Goal: Task Accomplishment & Management: Manage account settings

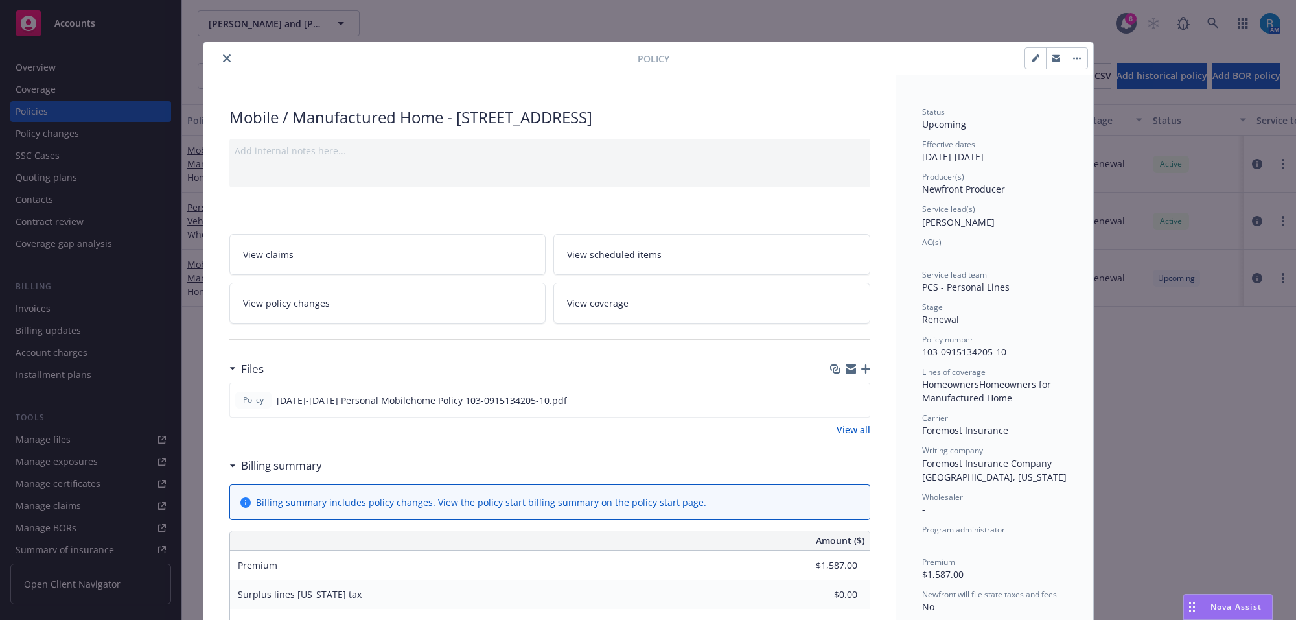
click at [223, 58] on icon "close" at bounding box center [227, 58] width 8 height 8
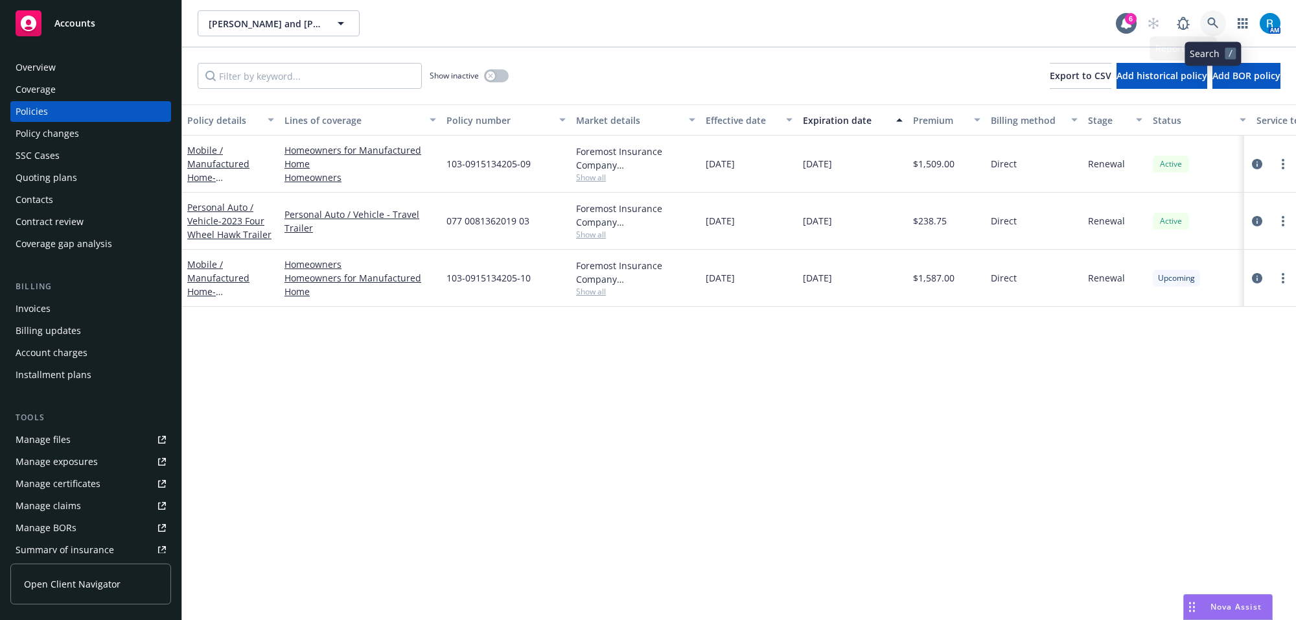
click at [1211, 21] on icon at bounding box center [1214, 24] width 12 height 12
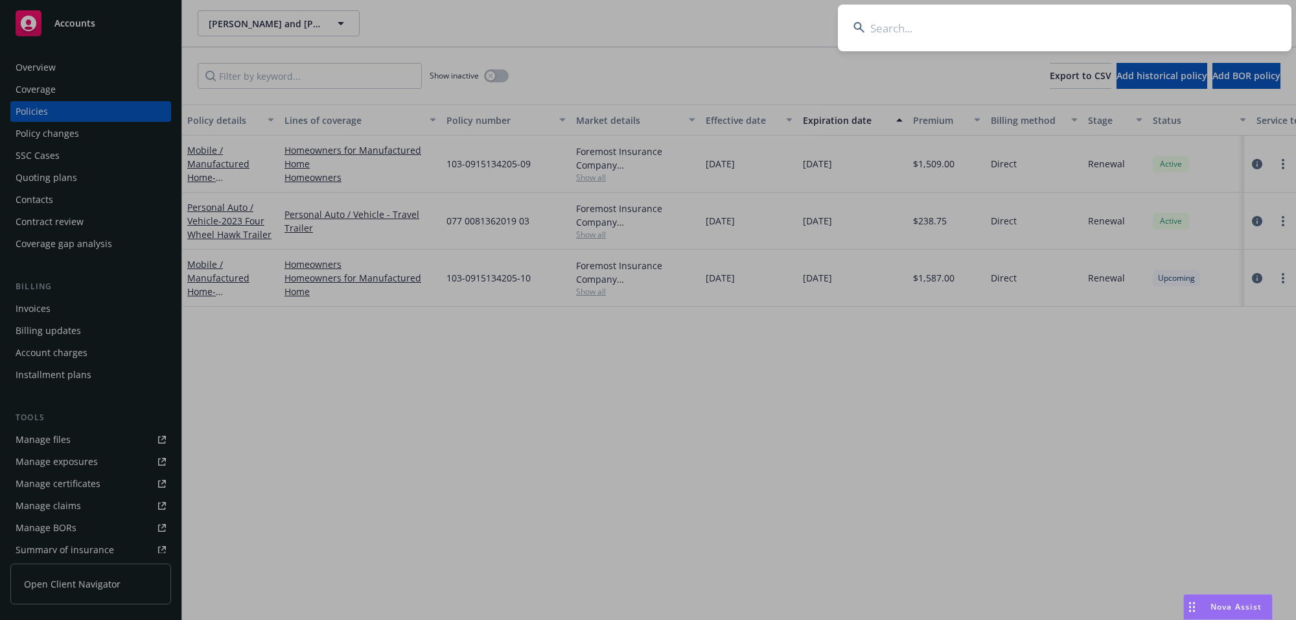
type input "[PERSON_NAME]"
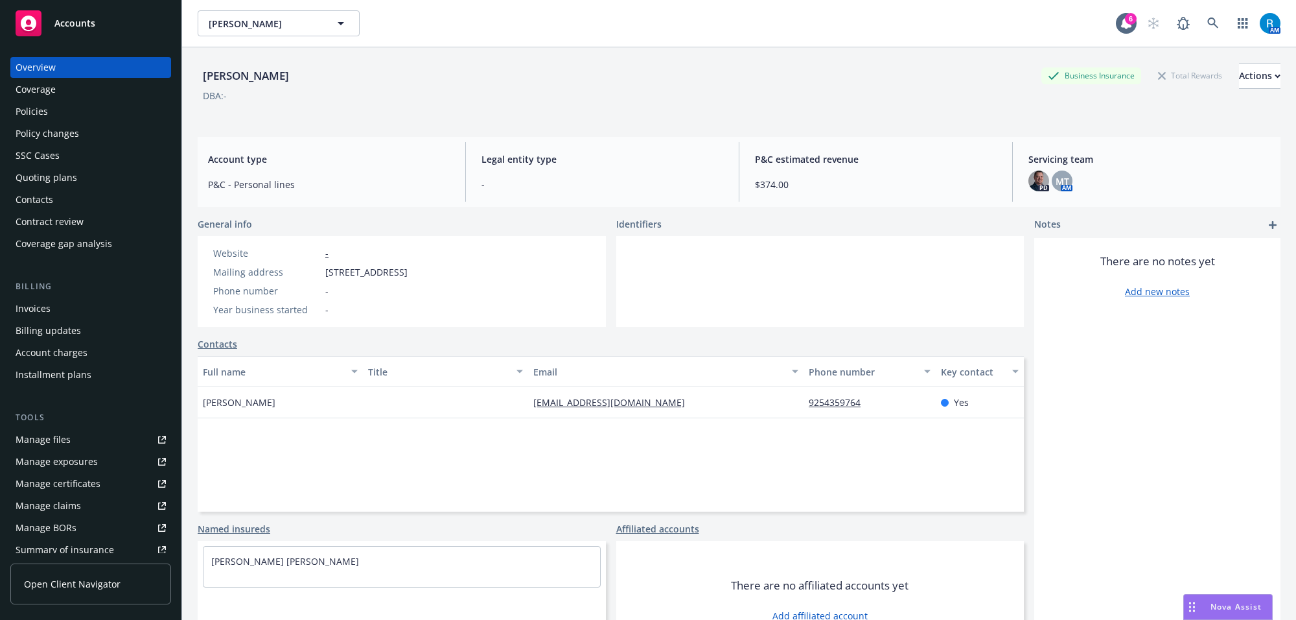
drag, startPoint x: 323, startPoint y: 274, endPoint x: 533, endPoint y: 273, distance: 210.0
click at [530, 274] on div "Website - Mailing address [STREET_ADDRESS] Phone number - Year business started…" at bounding box center [402, 281] width 408 height 91
click at [542, 270] on div "Website - Mailing address [STREET_ADDRESS] Phone number - Year business started…" at bounding box center [402, 281] width 408 height 91
click at [408, 271] on span "[STREET_ADDRESS]" at bounding box center [366, 272] width 82 height 14
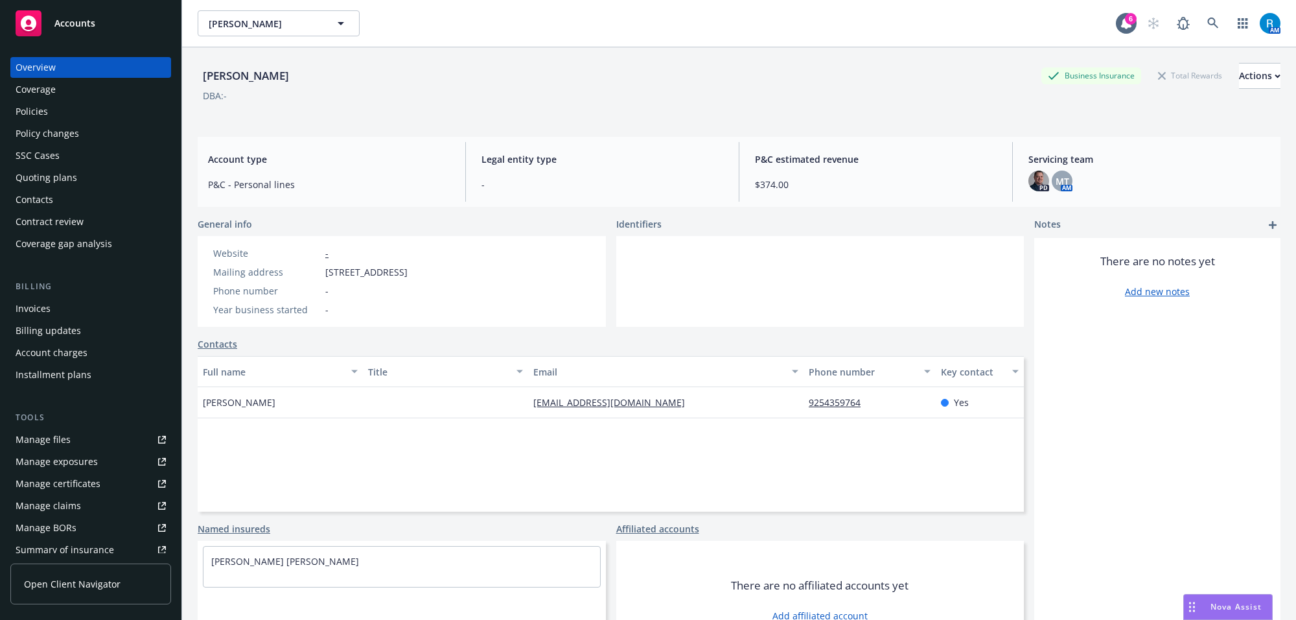
click at [413, 284] on div "Phone number -" at bounding box center [310, 291] width 205 height 14
click at [31, 110] on div "Policies" at bounding box center [32, 111] width 32 height 21
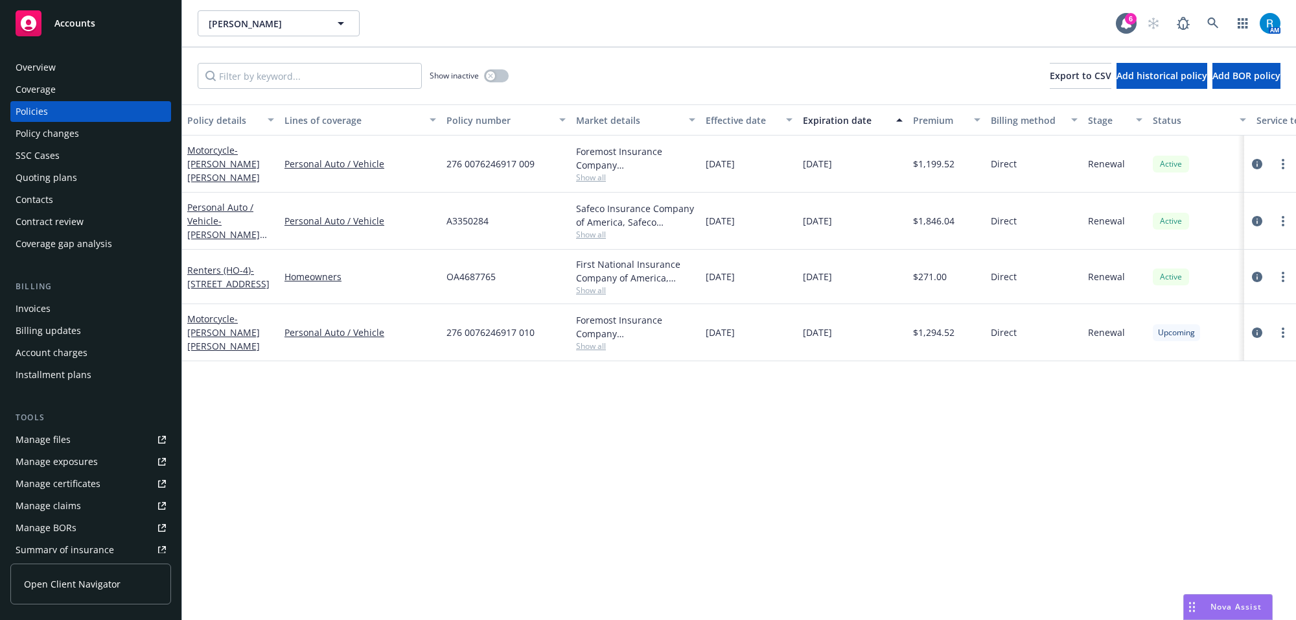
drag, startPoint x: 216, startPoint y: 321, endPoint x: 297, endPoint y: 321, distance: 81.0
click at [216, 321] on link "Motorcycle - [PERSON_NAME] [PERSON_NAME]" at bounding box center [223, 332] width 73 height 40
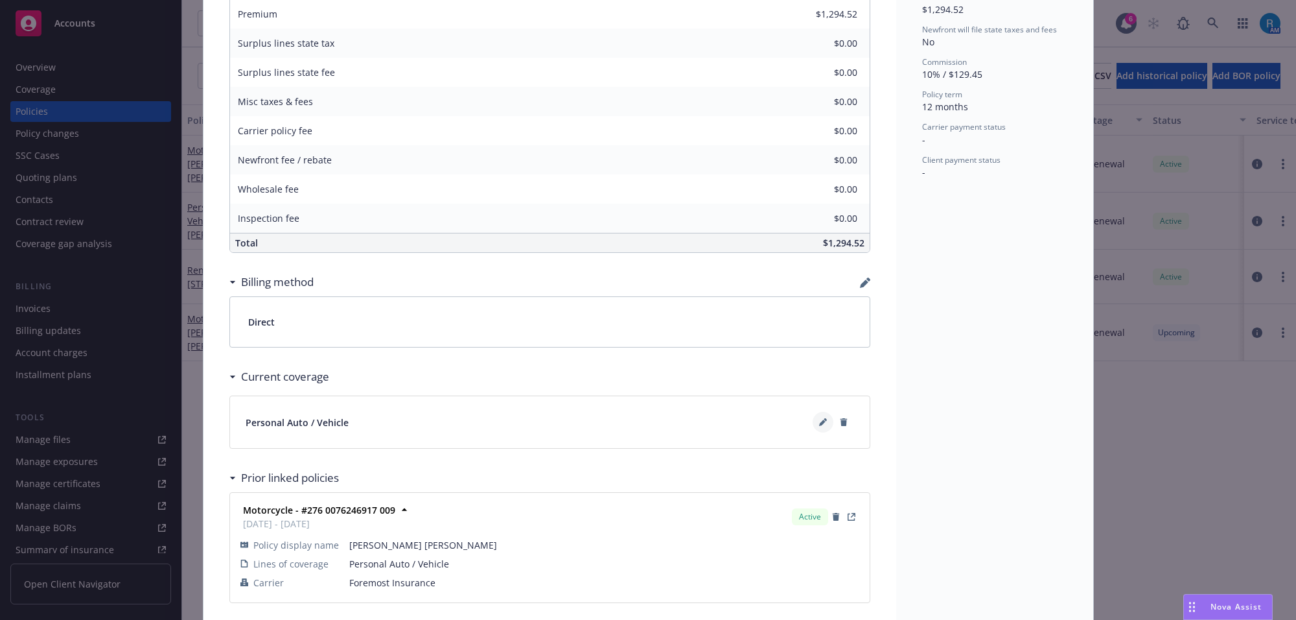
scroll to position [610, 0]
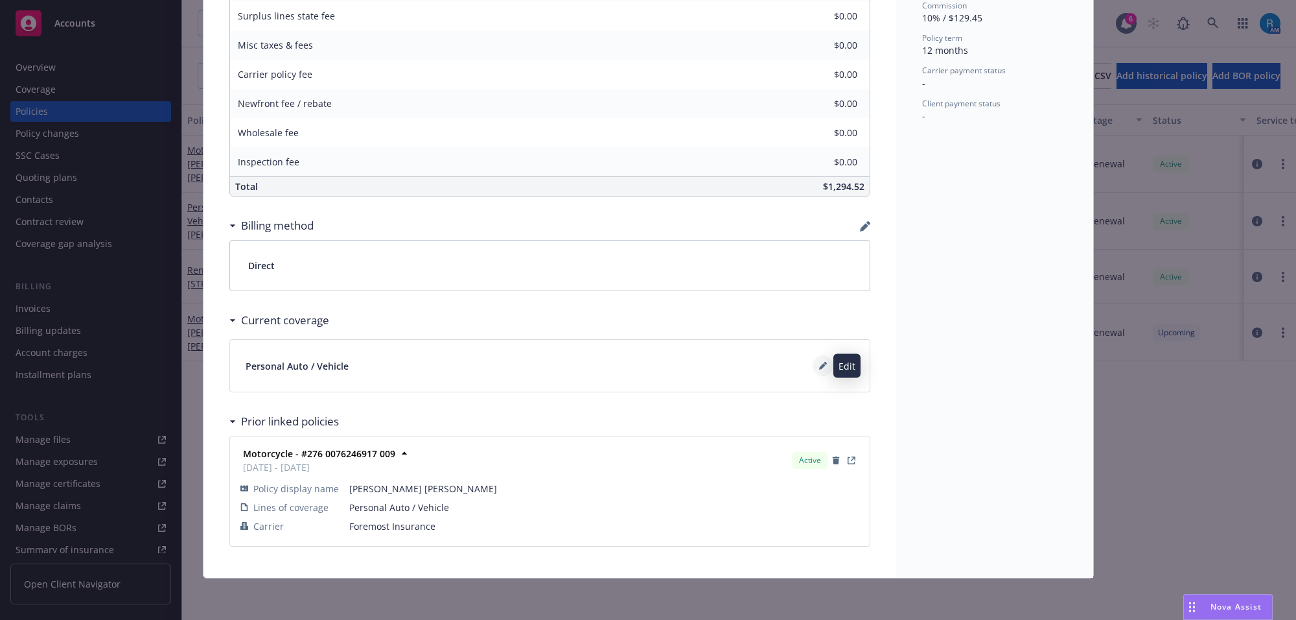
click at [822, 360] on button at bounding box center [823, 365] width 21 height 21
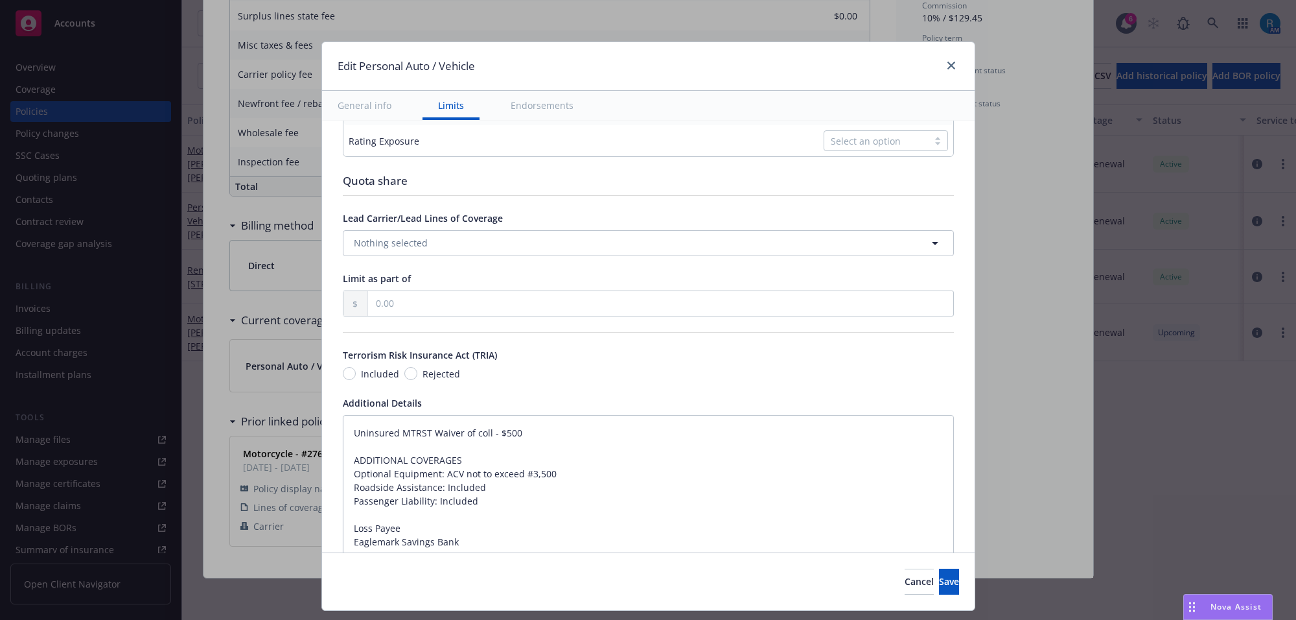
scroll to position [802, 0]
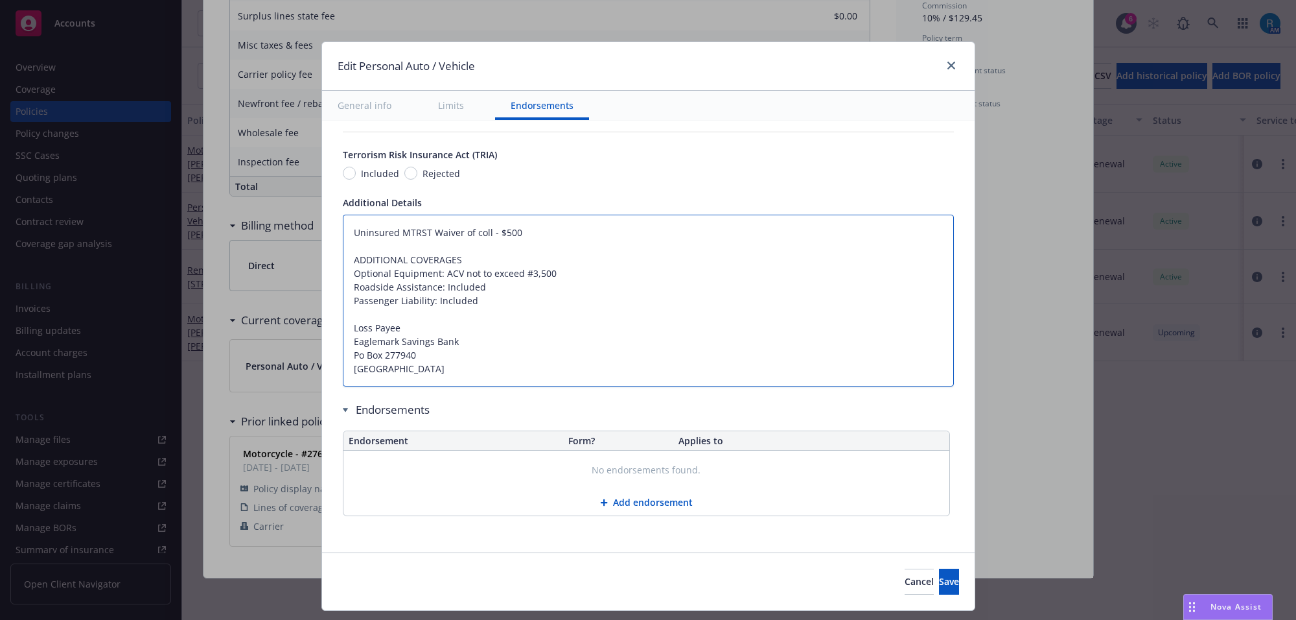
click at [343, 231] on textarea "Uninsured MTRST Waiver of coll - $500 ADDITIONAL COVERAGES Optional Equipment: …" at bounding box center [648, 301] width 611 height 172
type textarea "x"
type textarea "Uninsured MTRST Waiver of coll - $500 ADDITIONAL COVERAGES Optional Equipment: …"
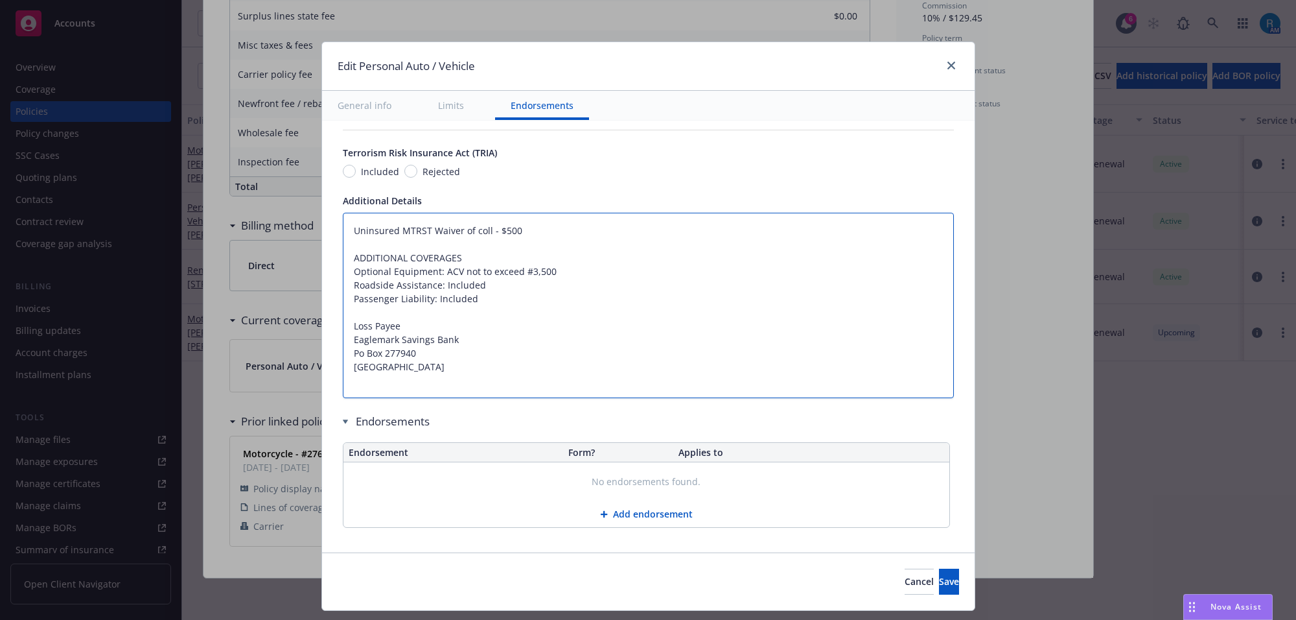
type textarea "x"
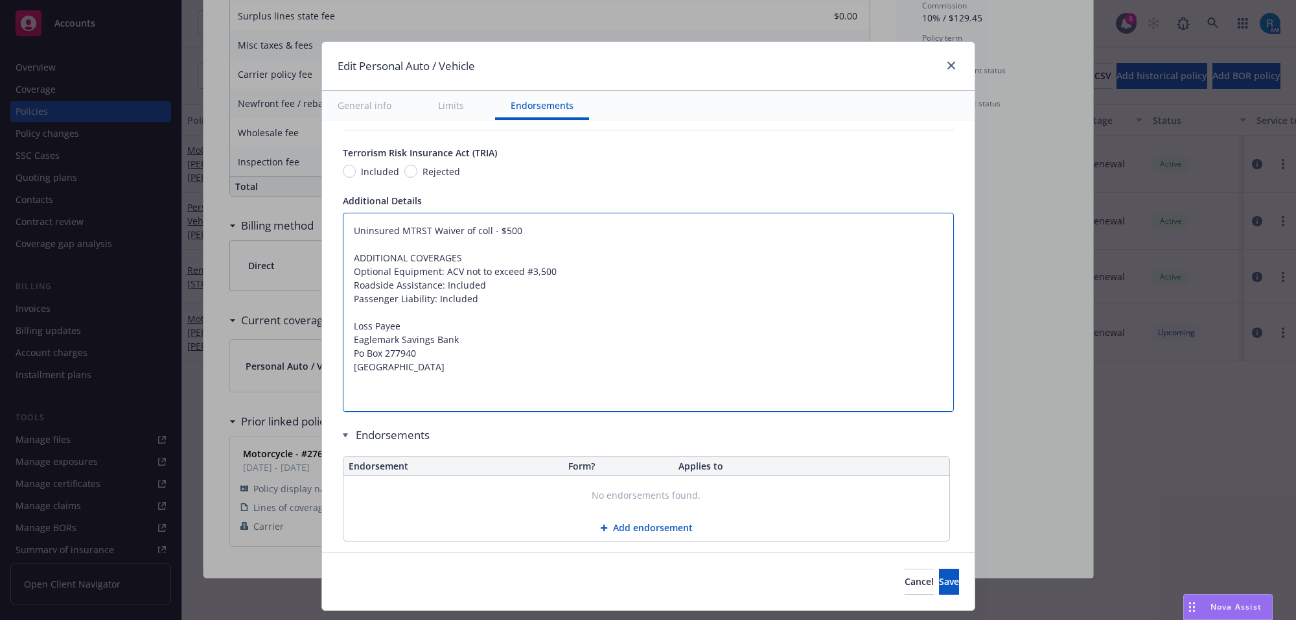
type textarea "Uninsured MTRST Waiver of coll - $500 ADDITIONAL COVERAGES Optional Equipment: …"
click at [367, 230] on textarea "Uninsured MTRST Waiver of coll - $500 ADDITIONAL COVERAGES Optional Equipment: …" at bounding box center [648, 313] width 611 height 200
paste textarea "Bodily Injury $100,000 Each Person/$300,000 Each Accident Property Damage $50,0…"
type textarea "x"
type textarea "Bodily Injury $100,000 Each Person/$300,000 Each Accident Property Damage $50,0…"
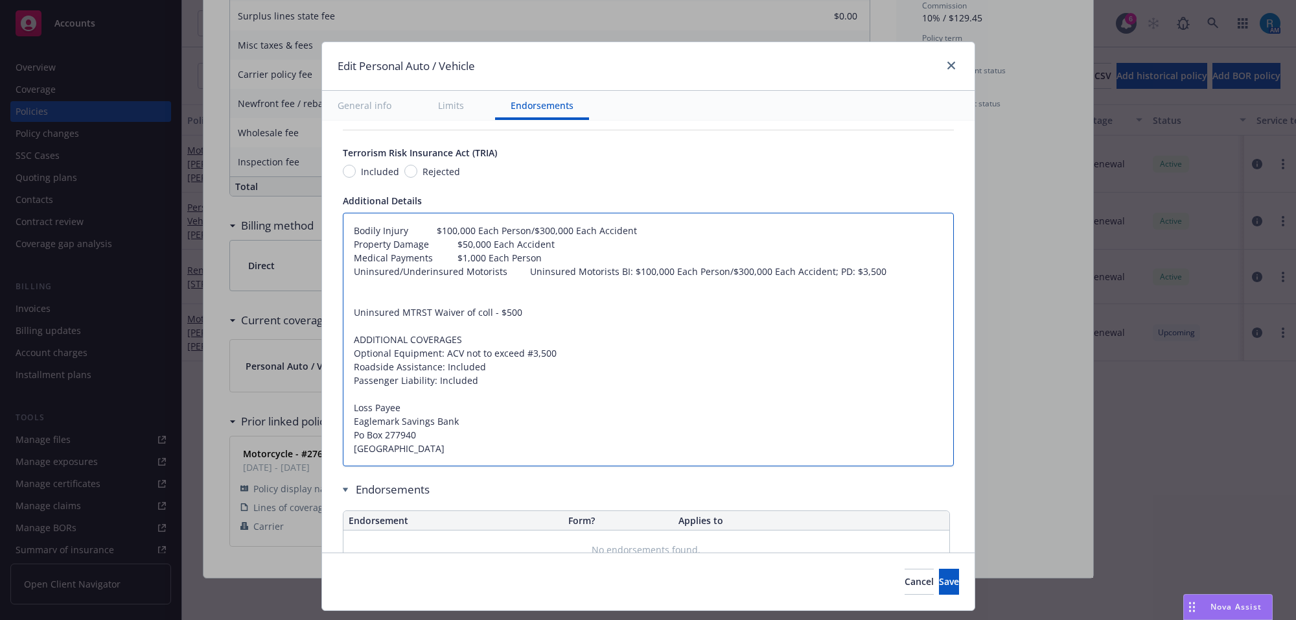
click at [401, 229] on textarea "Bodily Injury $100,000 Each Person/$300,000 Each Accident Property Damage $50,0…" at bounding box center [648, 340] width 611 height 254
type textarea "x"
type textarea "Bodily Injury $100,000 Each Person/$300,000 Each Accident Property Damage $50,0…"
type textarea "x"
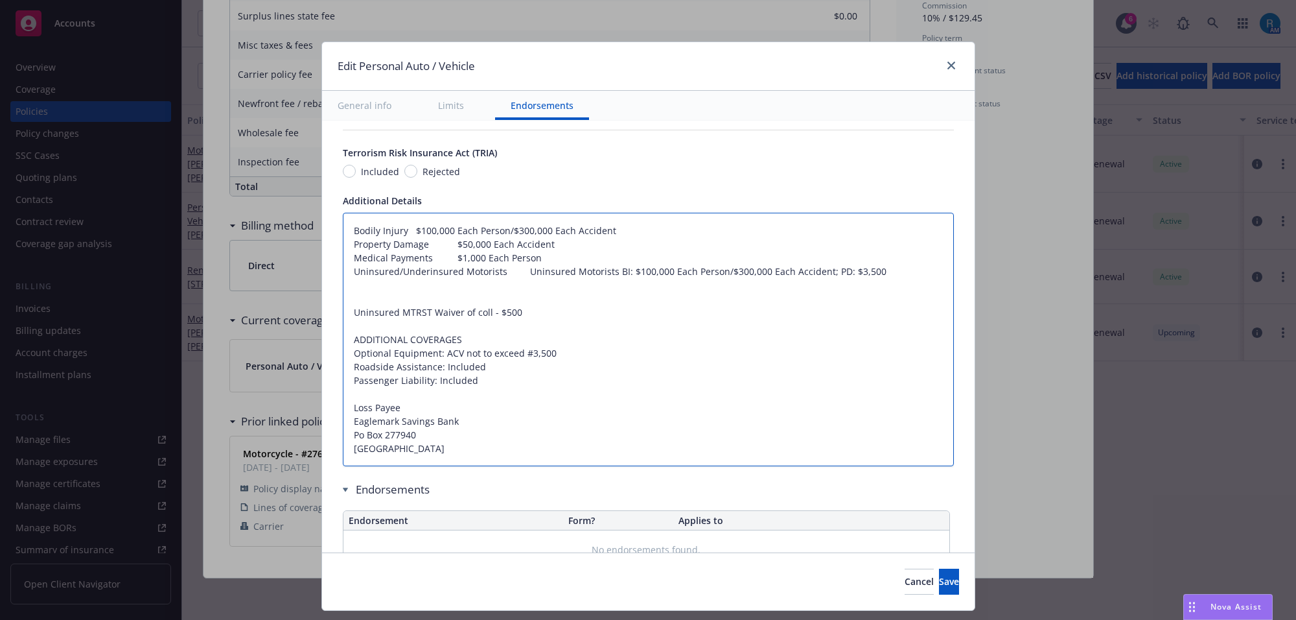
type textarea "Bodily Injury$100,000 Each Person/$300,000 Each Accident Property Damage $50,00…"
type textarea "x"
type textarea "Bodily Injury:$100,000 Each Person/$300,000 Each Accident Property Damage $50,0…"
type textarea "x"
type textarea "Bodily Injury: $100,000 Each Person/$300,000 Each Accident Property Damage $50,…"
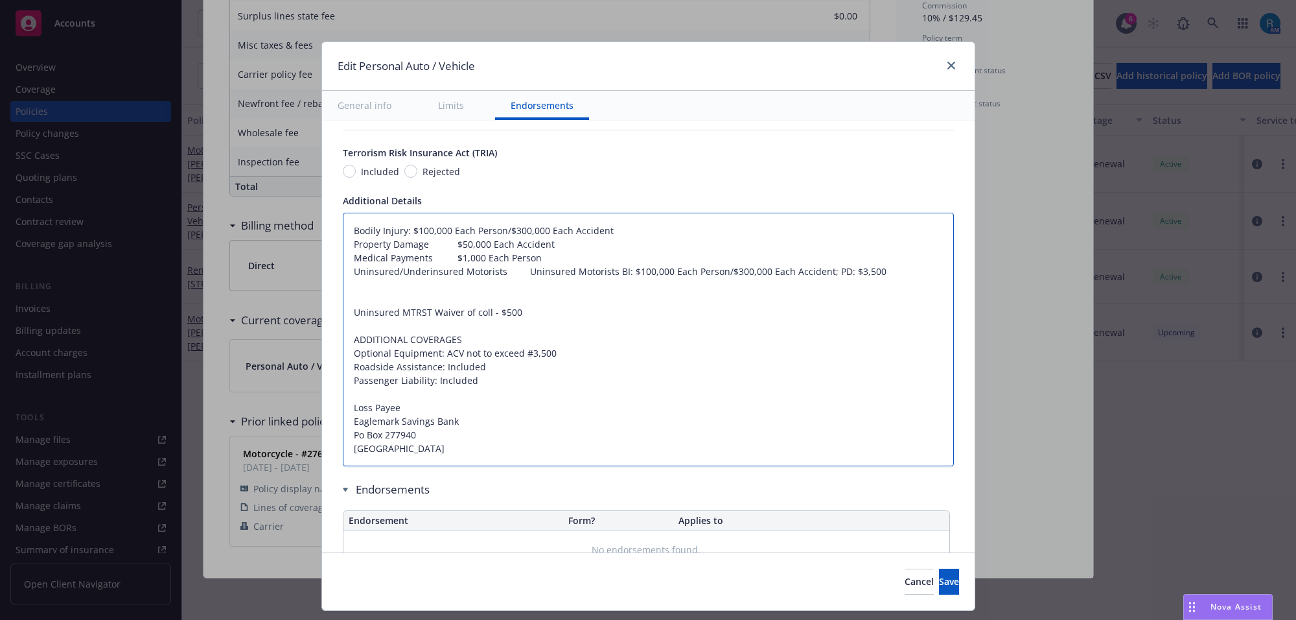
click at [417, 244] on textarea "Bodily Injury: $100,000 Each Person/$300,000 Each Accident Property Damage $50,…" at bounding box center [648, 340] width 611 height 254
type textarea "x"
type textarea "Bodily Injury: $100,000 Each Person/$300,000 Each Accident Property Damage$50,0…"
type textarea "x"
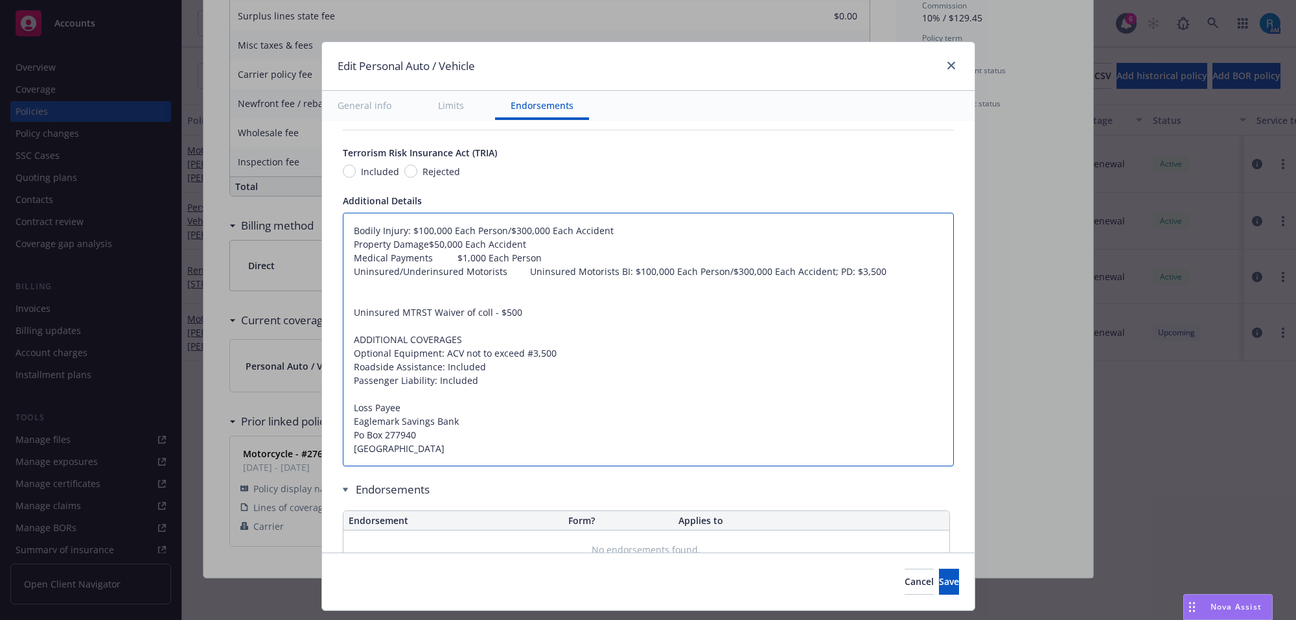
type textarea "Bodily Injury: $100,000 Each Person/$300,000 Each Accident Property Damage:$50,…"
type textarea "x"
type textarea "Bodily Injury: $100,000 Each Person/$300,000 Each Accident Property Damage: $50…"
click at [425, 259] on textarea "Bodily Injury: $100,000 Each Person/$300,000 Each Accident Property Damage: $50…" at bounding box center [648, 340] width 611 height 254
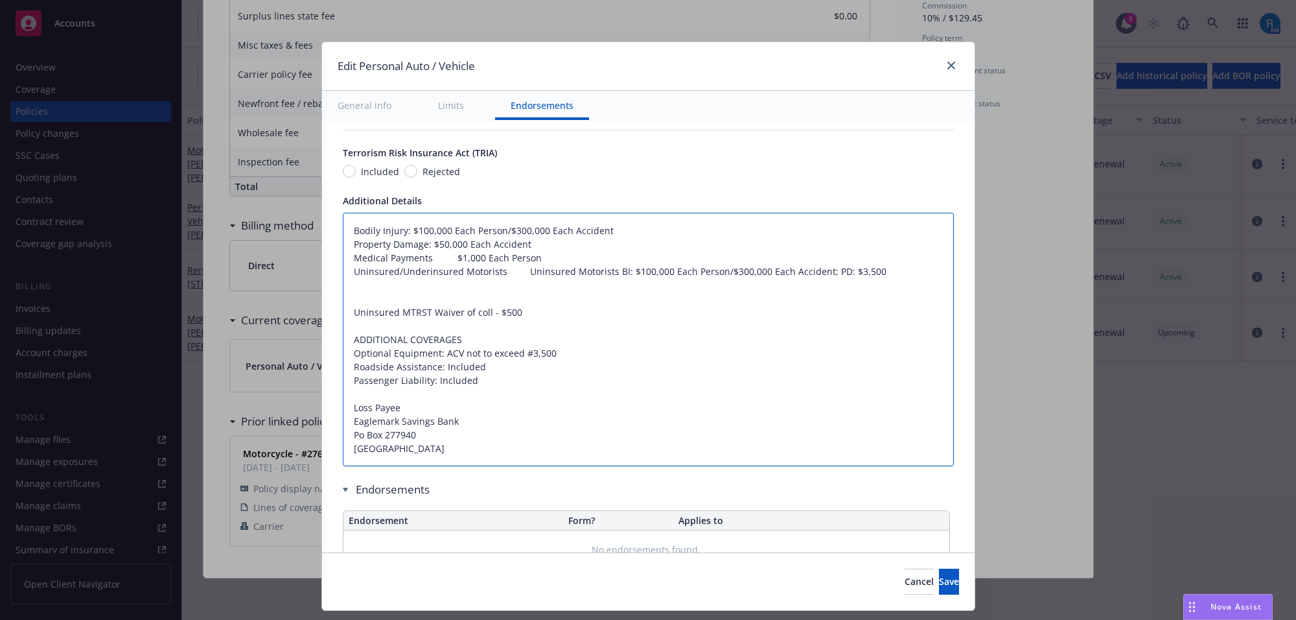
type textarea "x"
type textarea "Bodily Injury: $100,000 Each Person/$300,000 Each Accident Property Damage: $50…"
type textarea "x"
type textarea "Bodily Injury: $100,000 Each Person/$300,000 Each Accident Property Damage: $50…"
type textarea "x"
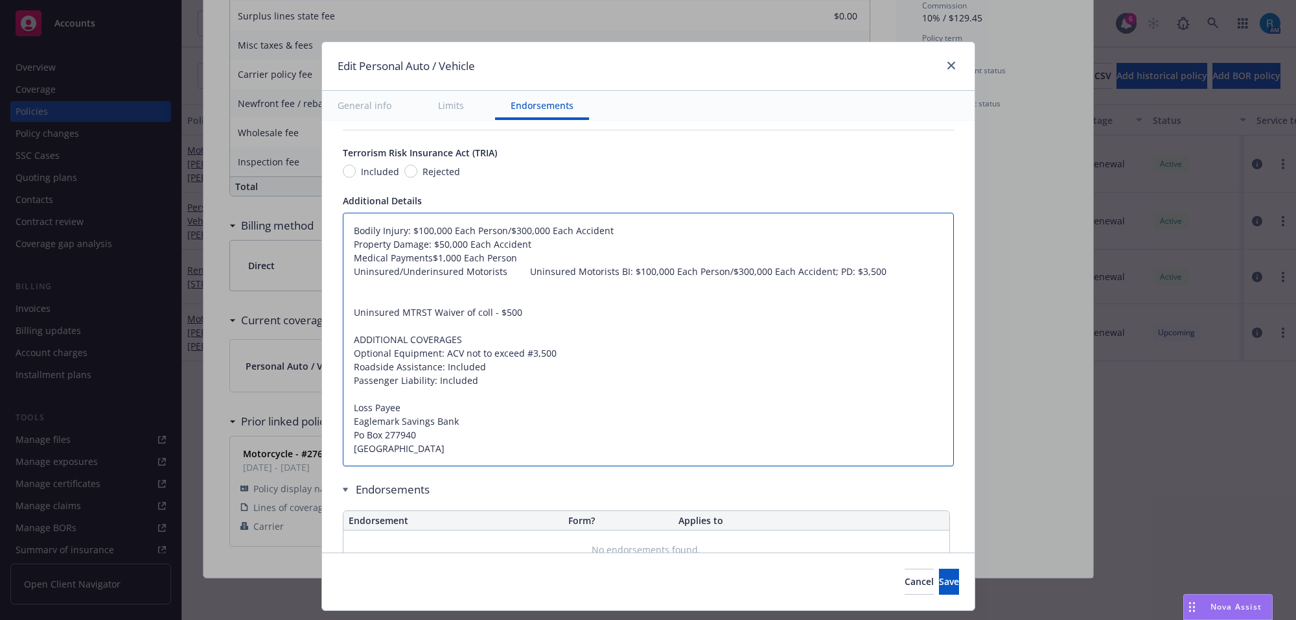
type textarea "Bodily Injury: $100,000 Each Person/$300,000 Each Accident Property Damage: $50…"
type textarea "x"
type textarea "Bodily Injury: $100,000 Each Person/$300,000 Each Accident Property Damage: $50…"
drag, startPoint x: 509, startPoint y: 274, endPoint x: 360, endPoint y: 281, distance: 149.3
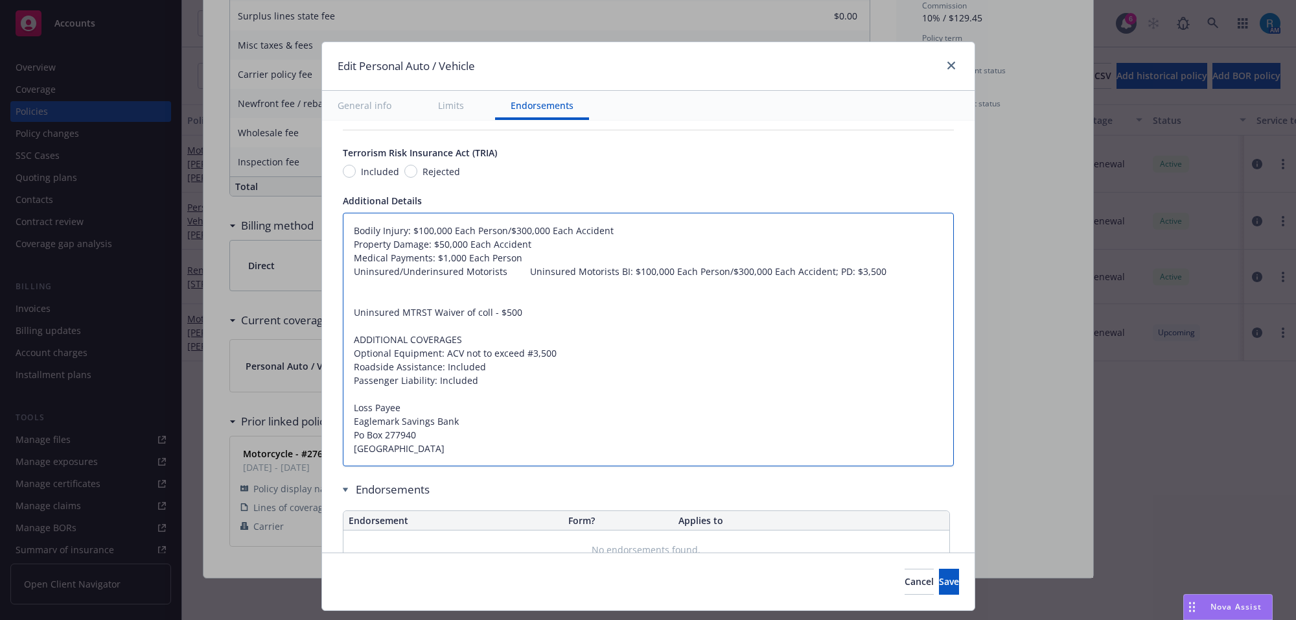
type textarea "x"
type textarea "Bodily Injury: $100,000 Each Person/$300,000 Each Accident Property Damage: $50…"
click at [649, 277] on textarea "Bodily Injury: $100,000 Each Person/$300,000 Each Accident Property Damage: $50…" at bounding box center [648, 340] width 611 height 254
type textarea "x"
type textarea "Bodily Injury: $100,000 Each Person/$300,000 Each Accident Property Damage: $50…"
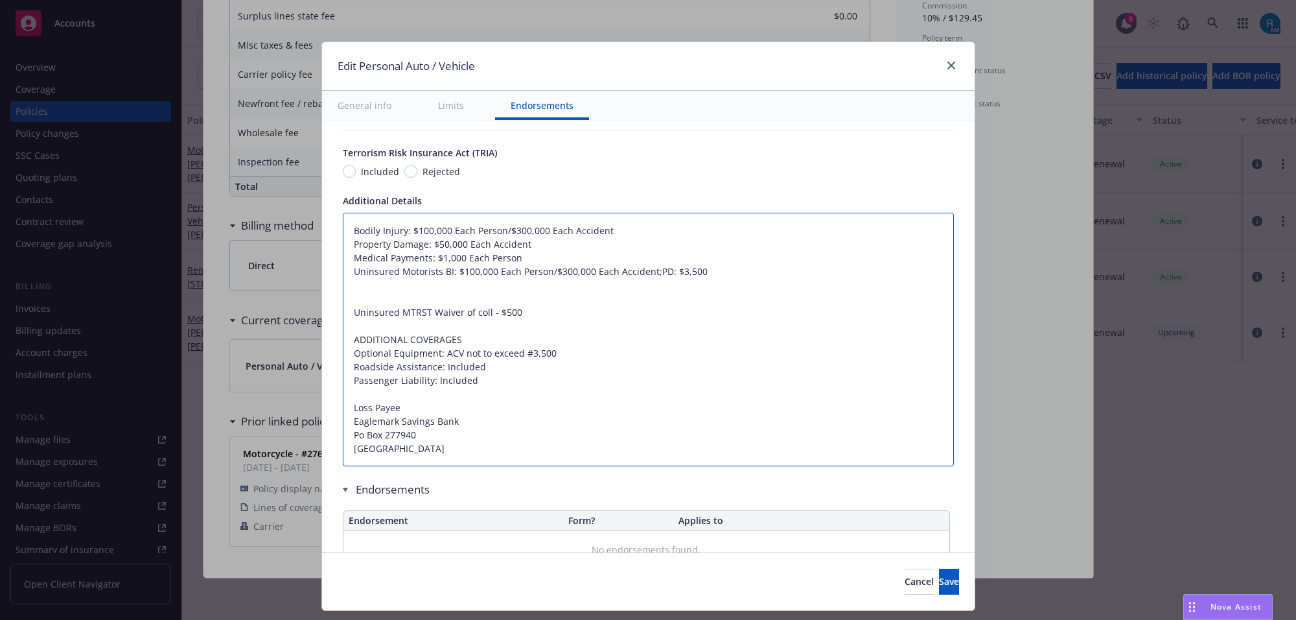
type textarea "x"
type textarea "Bodily Injury: $100,000 Each Person/$300,000 Each Accident Property Damage: $50…"
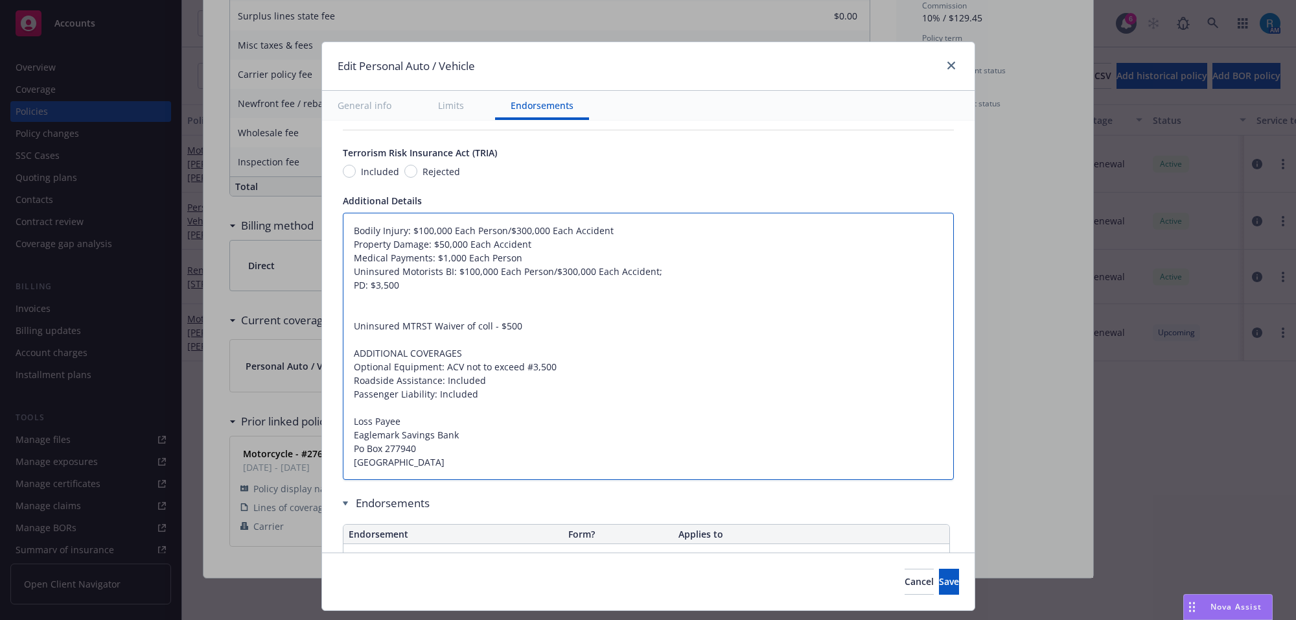
drag, startPoint x: 432, startPoint y: 272, endPoint x: 342, endPoint y: 275, distance: 90.2
click at [343, 275] on textarea "Bodily Injury: $100,000 Each Person/$300,000 Each Accident Property Damage: $50…" at bounding box center [648, 347] width 611 height 268
click at [343, 283] on textarea "Bodily Injury: $100,000 Each Person/$300,000 Each Accident Property Damage: $50…" at bounding box center [648, 347] width 611 height 268
paste textarea "Uninsured Motorists"
type textarea "x"
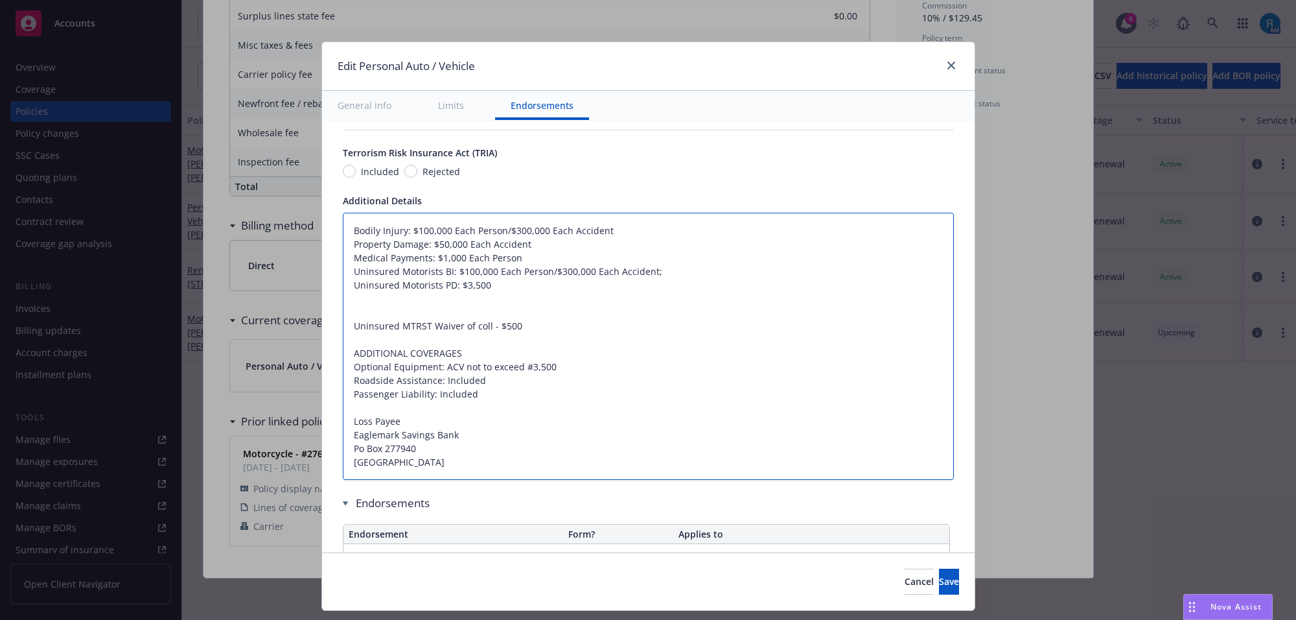
type textarea "Bodily Injury: $100,000 Each Person/$300,000 Each Accident Property Damage: $50…"
click at [368, 309] on textarea "Bodily Injury: $100,000 Each Person/$300,000 Each Accident Property Damage: $50…" at bounding box center [648, 347] width 611 height 268
paste textarea "Comprehensive: $100 Collision: $500"
type textarea "x"
type textarea "Bodily Injury: $100,000 Each Person/$300,000 Each Accident Property Damage: $50…"
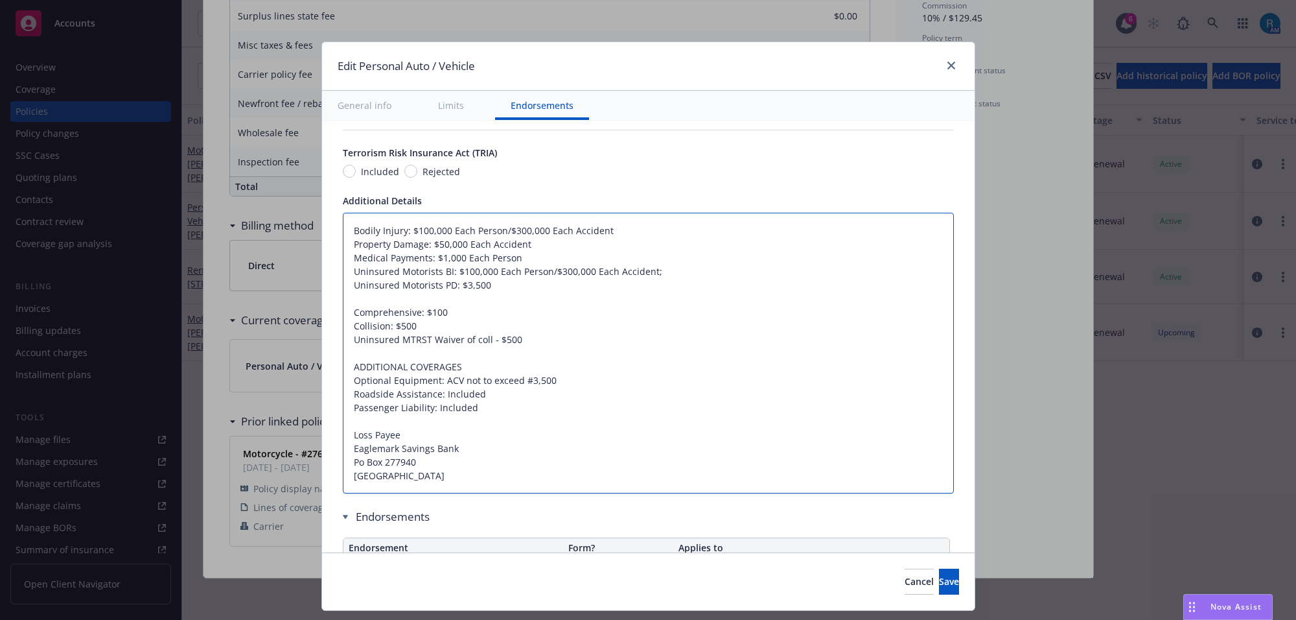
type textarea "x"
type textarea "Bodily Injury: $100,000 Each Person/$300,000 Each Accident Property Damage: $50…"
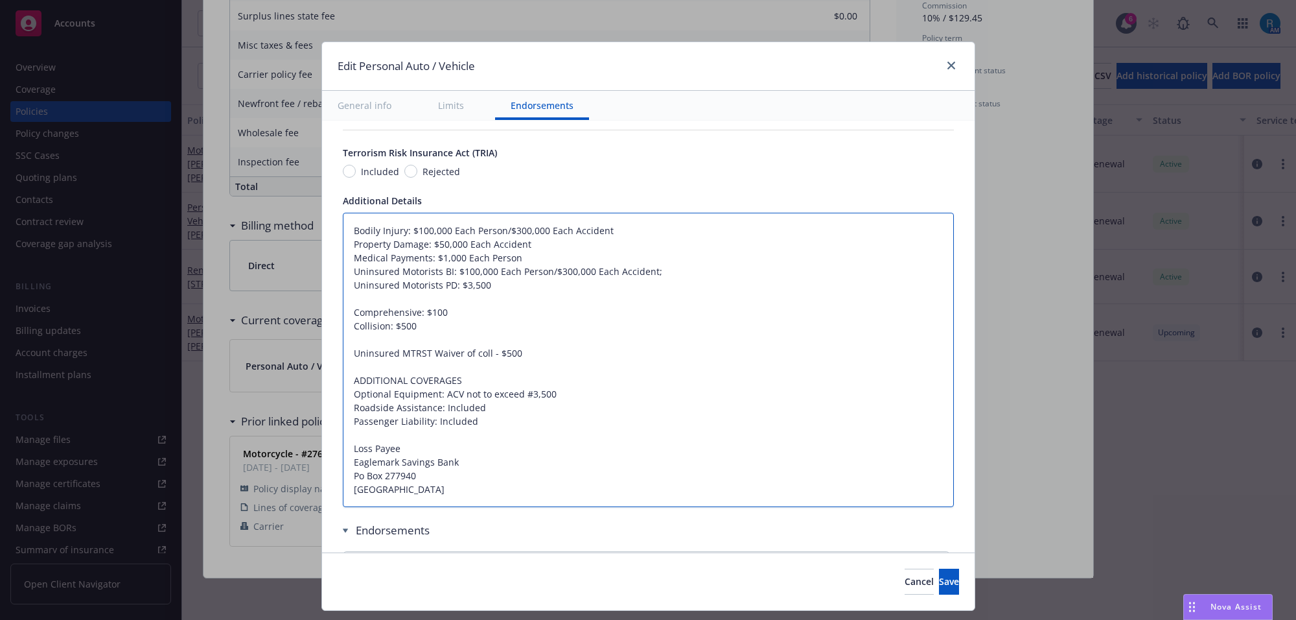
click at [408, 314] on textarea "Bodily Injury: $100,000 Each Person/$300,000 Each Accident Property Damage: $50…" at bounding box center [648, 360] width 611 height 295
click at [382, 342] on textarea "Bodily Injury: $100,000 Each Person/$300,000 Each Accident Property Damage: $50…" at bounding box center [648, 360] width 611 height 295
type textarea "x"
type textarea "Bodily Injury: $100,000 Each Person/$300,000 Each Accident Property Damage: $50…"
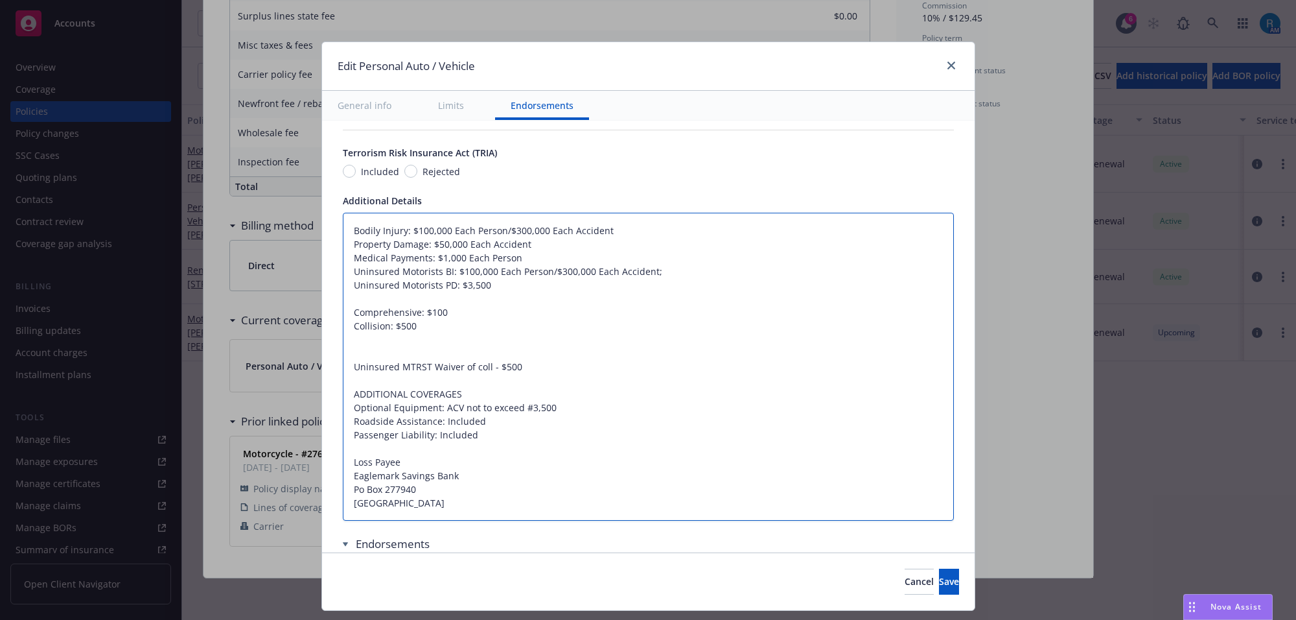
type textarea "x"
type textarea "Bodily Injury: $100,000 Each Person/$300,000 Each Accident Property Damage: $50…"
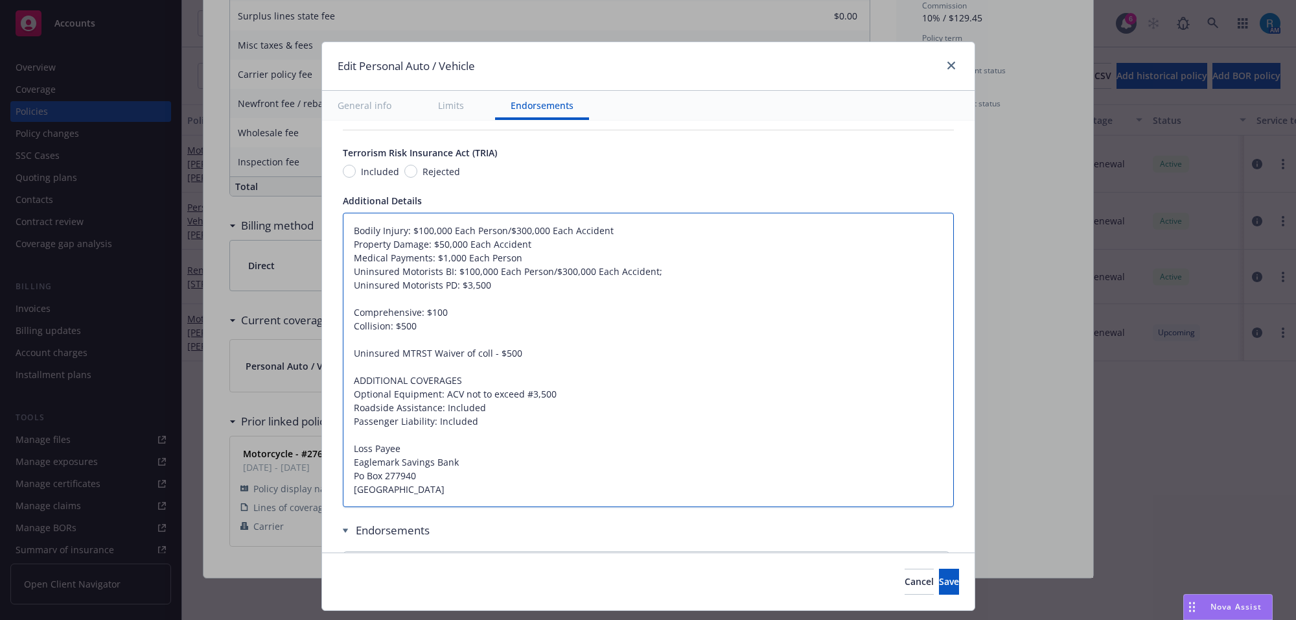
click at [413, 318] on textarea "Bodily Injury: $100,000 Each Person/$300,000 Each Accident Property Damage: $50…" at bounding box center [648, 360] width 611 height 295
type textarea "x"
type textarea "Bodily Injury: $100,000 Each Person/$300,000 Each Accident Property Damage: $50…"
type textarea "x"
type textarea "Bodily Injury: $100,000 Each Person/$300,000 Each Accident Property Damage: $50…"
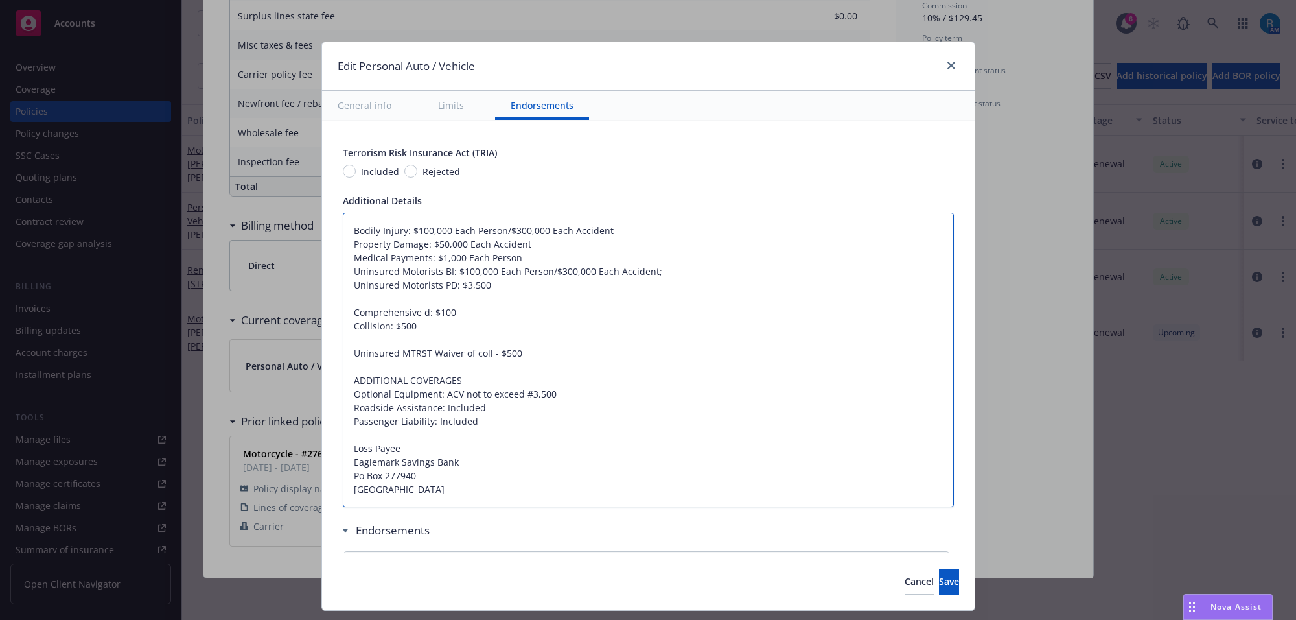
type textarea "x"
type textarea "Bodily Injury: $100,000 Each Person/$300,000 Each Accident Property Damage: $50…"
type textarea "x"
type textarea "Bodily Injury: $100,000 Each Person/$300,000 Each Accident Property Damage: $50…"
type textarea "x"
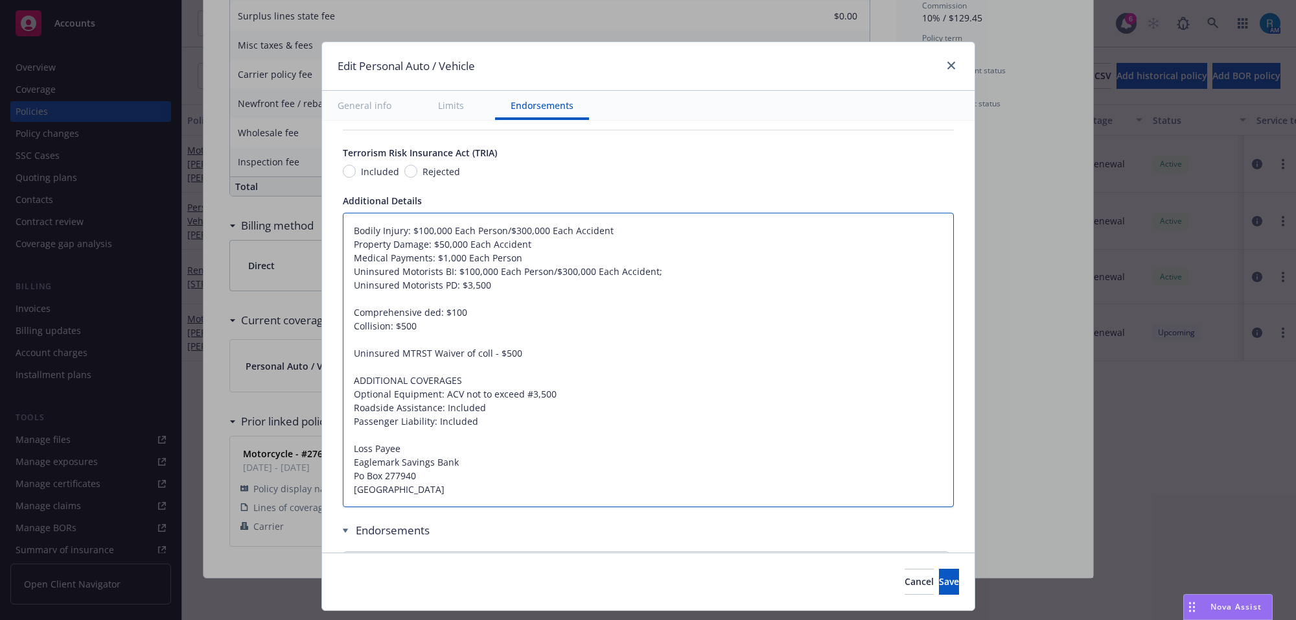
type textarea "Bodily Injury: $100,000 Each Person/$300,000 Each Accident Property Damage: $50…"
type textarea "x"
type textarea "Bodily Injury: $100,000 Each Person/$300,000 Each Accident Property Damage: $50…"
type textarea "x"
type textarea "Bodily Injury: $100,000 Each Person/$300,000 Each Accident Property Damage: $50…"
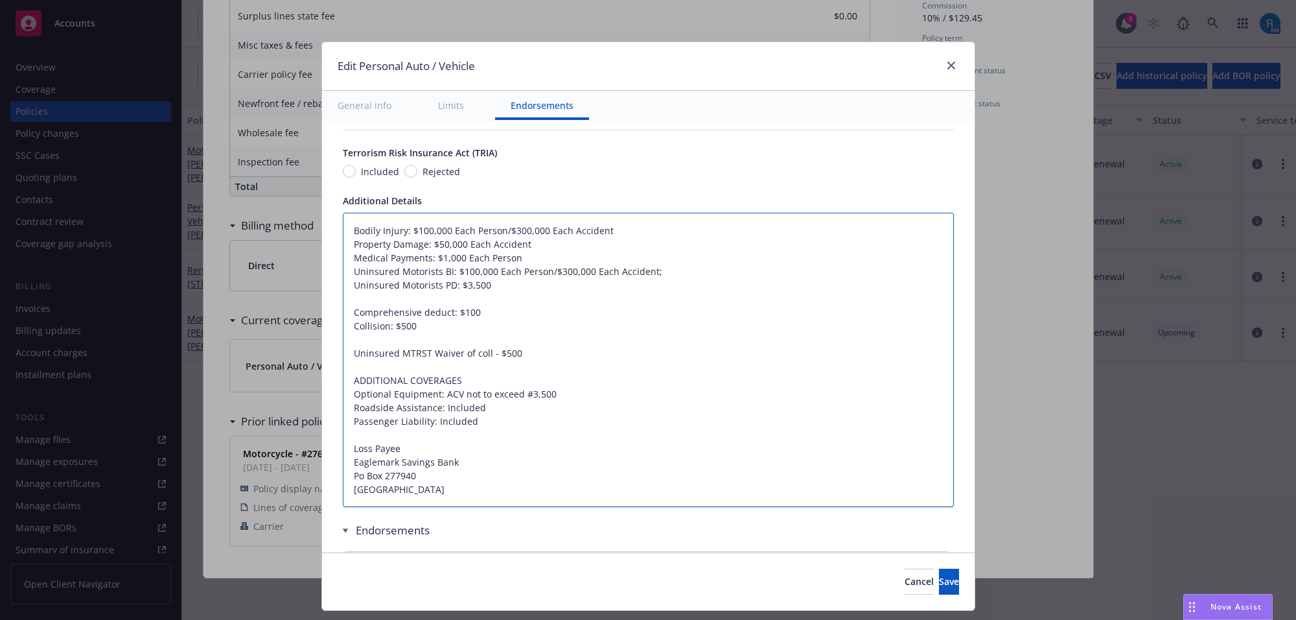
type textarea "x"
type textarea "Bodily Injury: $100,000 Each Person/$300,000 Each Accident Property Damage: $50…"
type textarea "x"
type textarea "Bodily Injury: $100,000 Each Person/$300,000 Each Accident Property Damage: $50…"
type textarea "x"
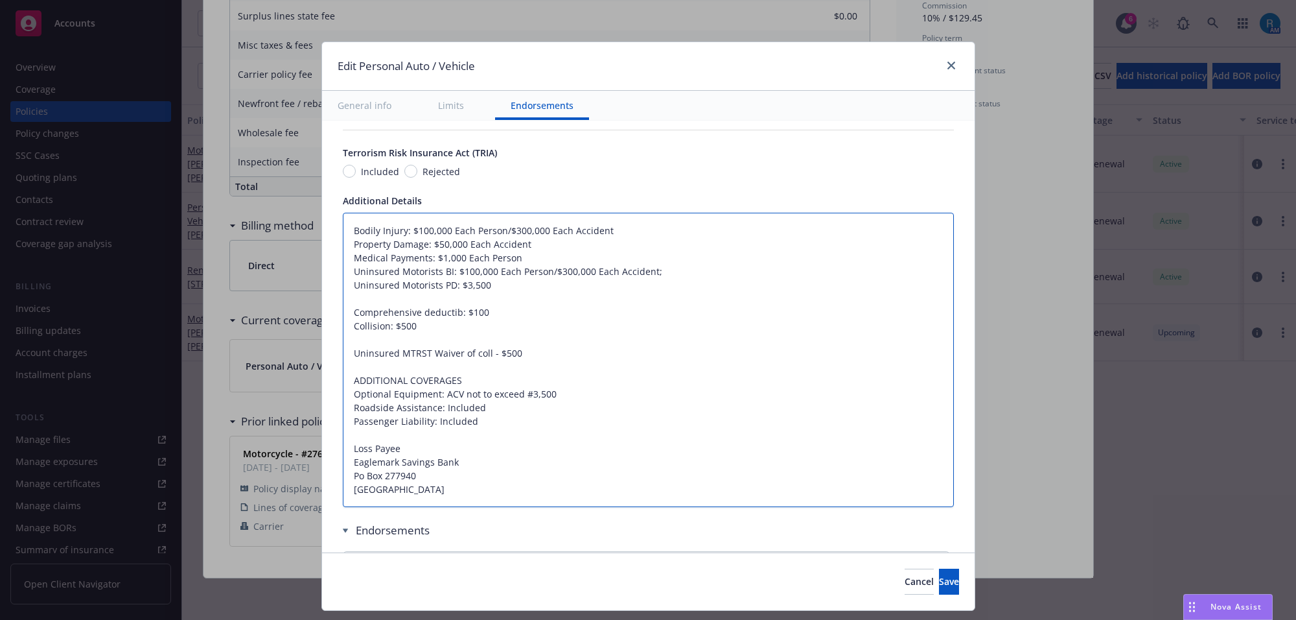
type textarea "Bodily Injury: $100,000 Each Person/$300,000 Each Accident Property Damage: $50…"
type textarea "x"
type textarea "Bodily Injury: $100,000 Each Person/$300,000 Each Accident Property Damage: $50…"
click at [425, 316] on textarea "Bodily Injury: $100,000 Each Person/$300,000 Each Accident Property Damage: $50…" at bounding box center [648, 360] width 611 height 295
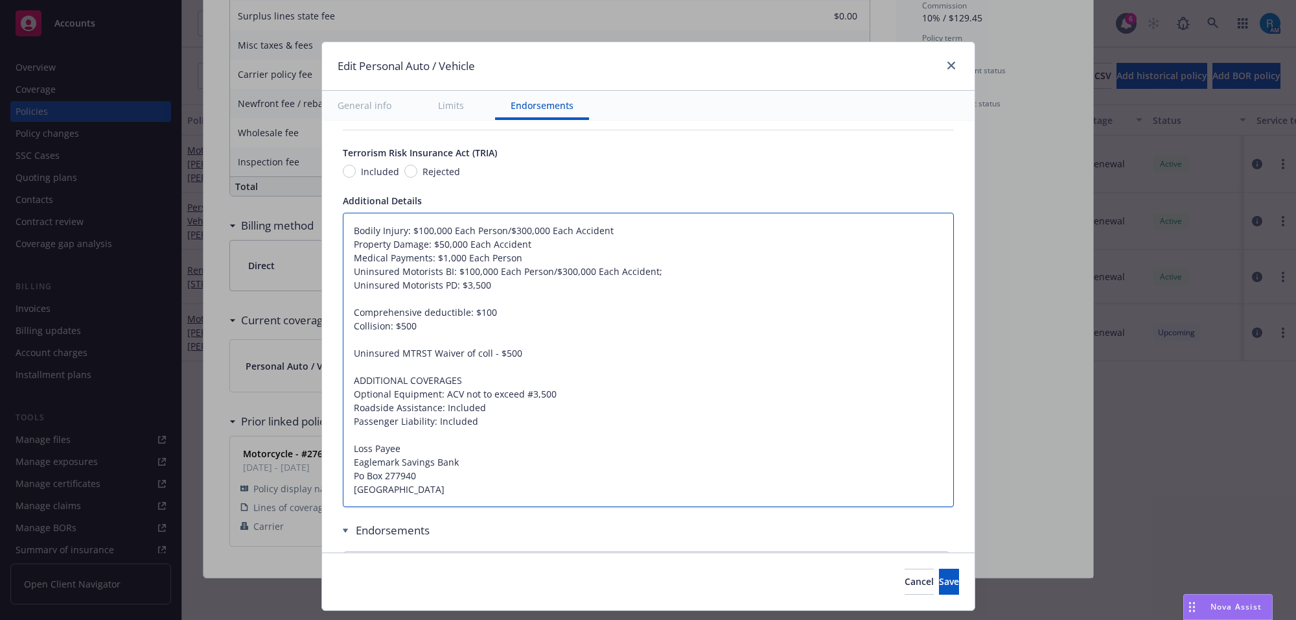
click at [378, 325] on textarea "Bodily Injury: $100,000 Each Person/$300,000 Each Accident Property Damage: $50…" at bounding box center [648, 360] width 611 height 295
paste textarea "deductible"
type textarea "x"
type textarea "Bodily Injury: $100,000 Each Person/$300,000 Each Accident Property Damage: $50…"
click at [383, 331] on textarea "Bodily Injury: $100,000 Each Person/$300,000 Each Accident Property Damage: $50…" at bounding box center [648, 360] width 611 height 295
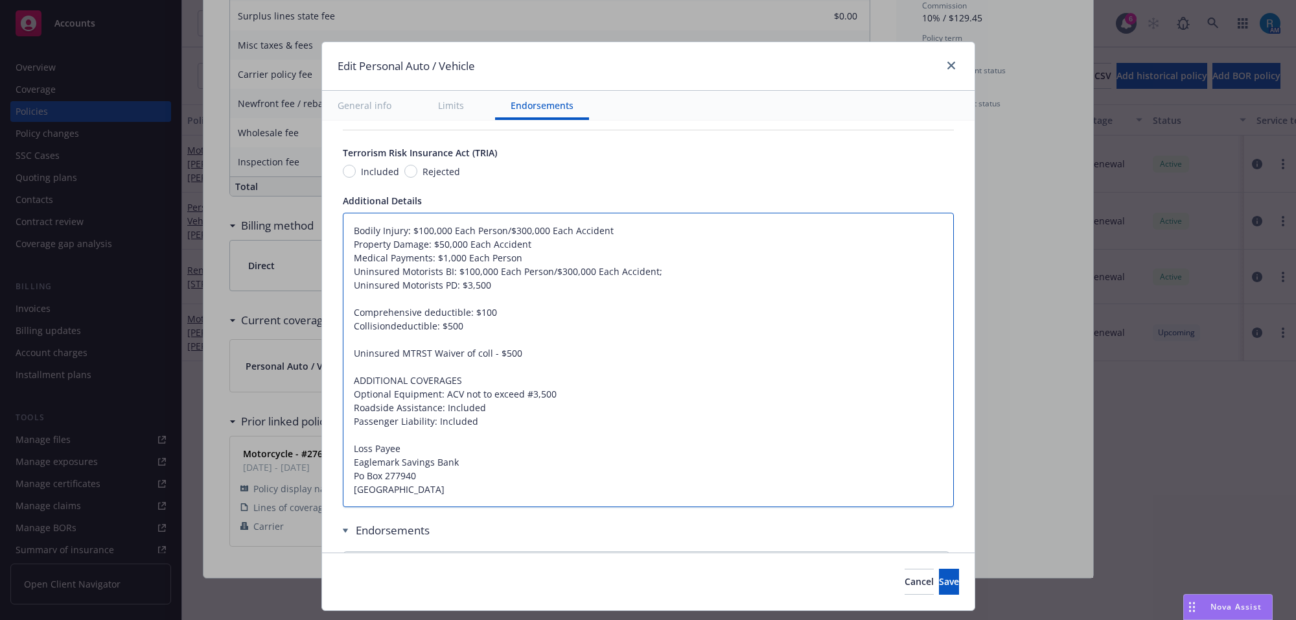
type textarea "x"
type textarea "Bodily Injury: $100,000 Each Person/$300,000 Each Accident Property Damage: $50…"
click at [939, 581] on span "Save" at bounding box center [949, 581] width 20 height 12
type textarea "x"
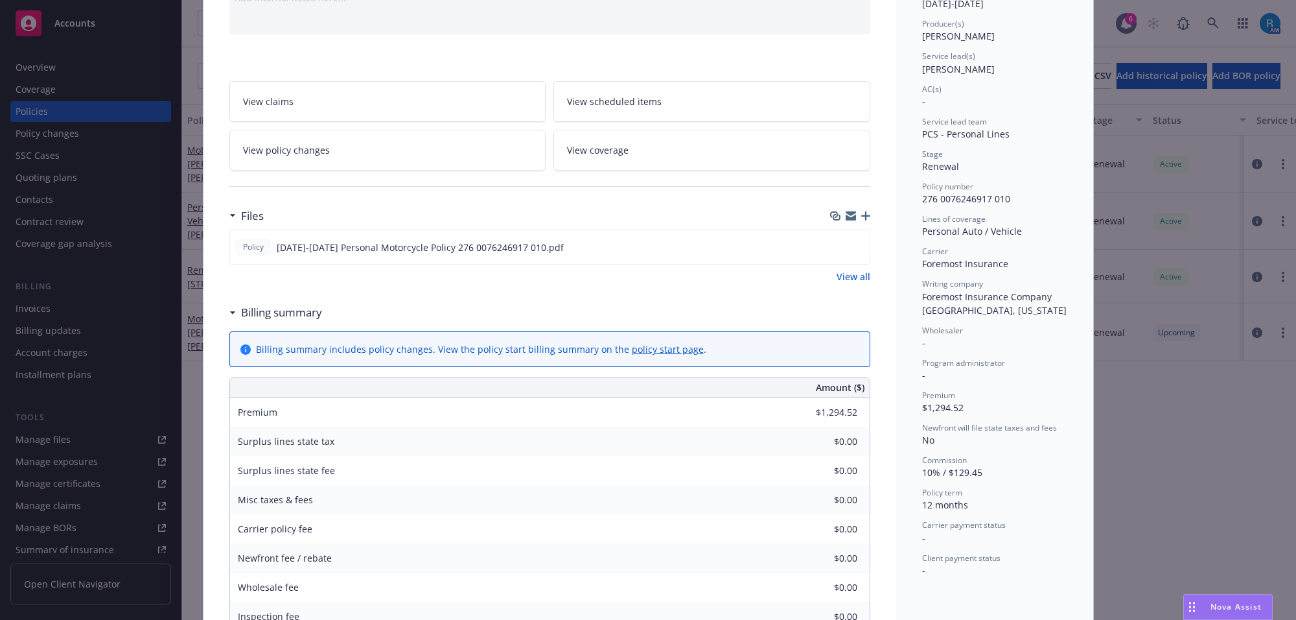
scroll to position [0, 0]
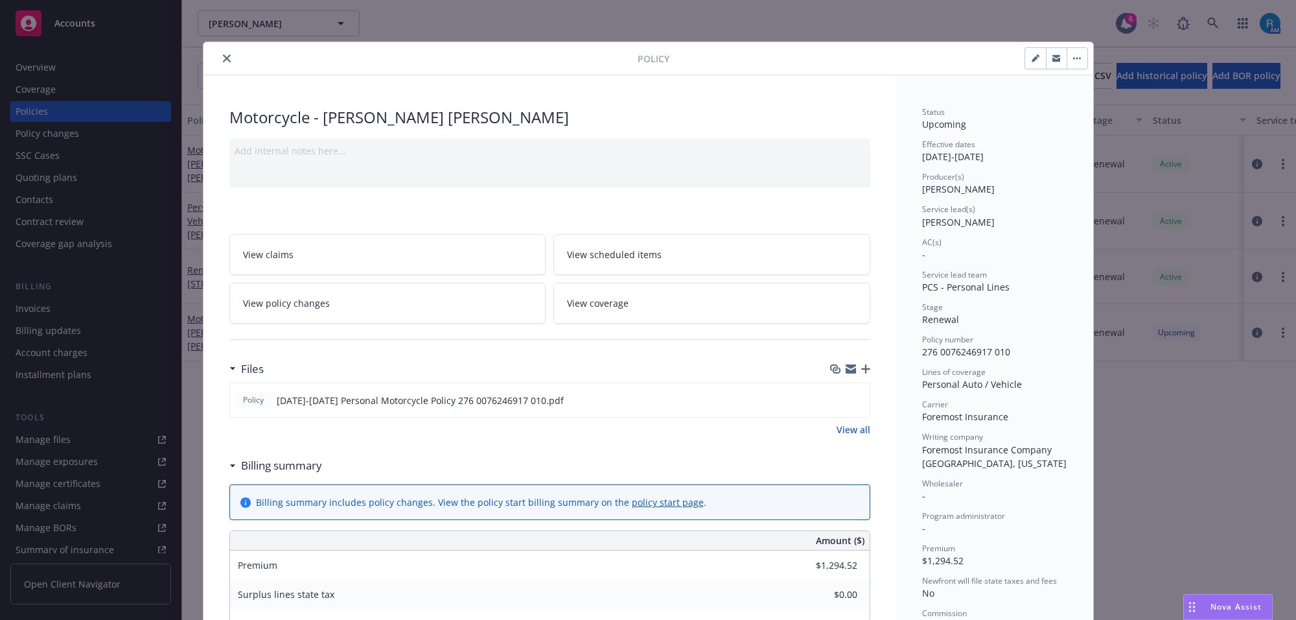
click at [660, 254] on link "View scheduled items" at bounding box center [712, 254] width 317 height 41
click at [223, 59] on icon "close" at bounding box center [227, 58] width 8 height 8
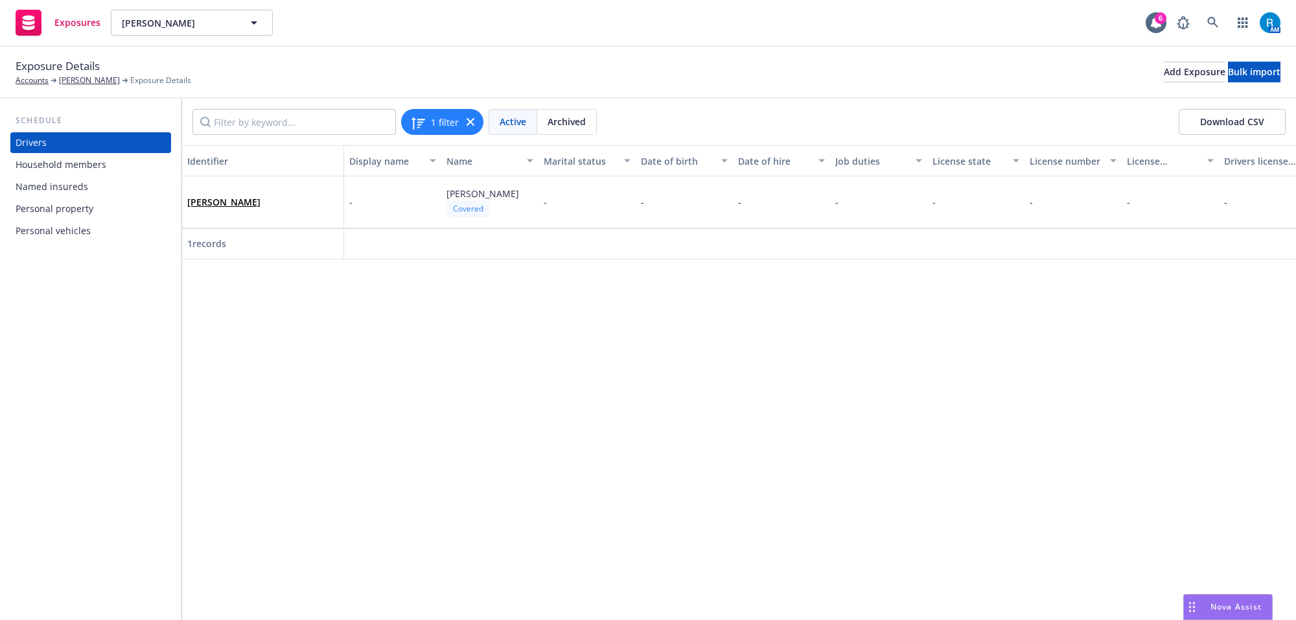
click at [53, 203] on div "Personal property" at bounding box center [55, 208] width 78 height 21
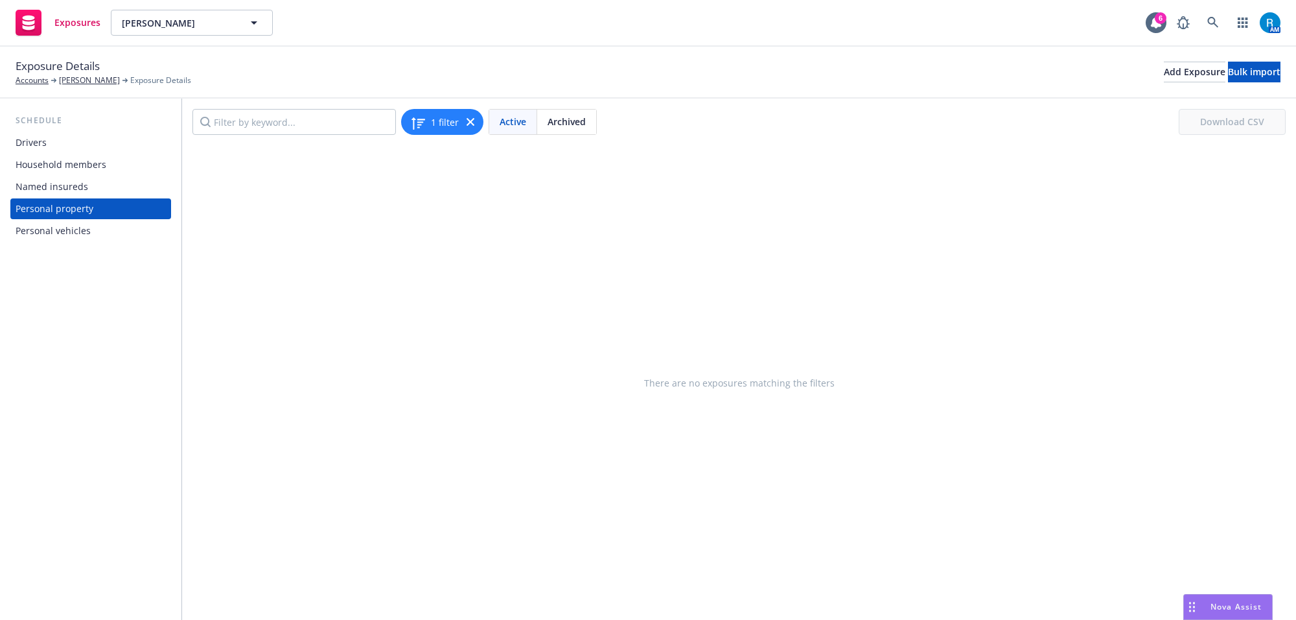
click at [95, 227] on div "Personal vehicles" at bounding box center [91, 230] width 150 height 21
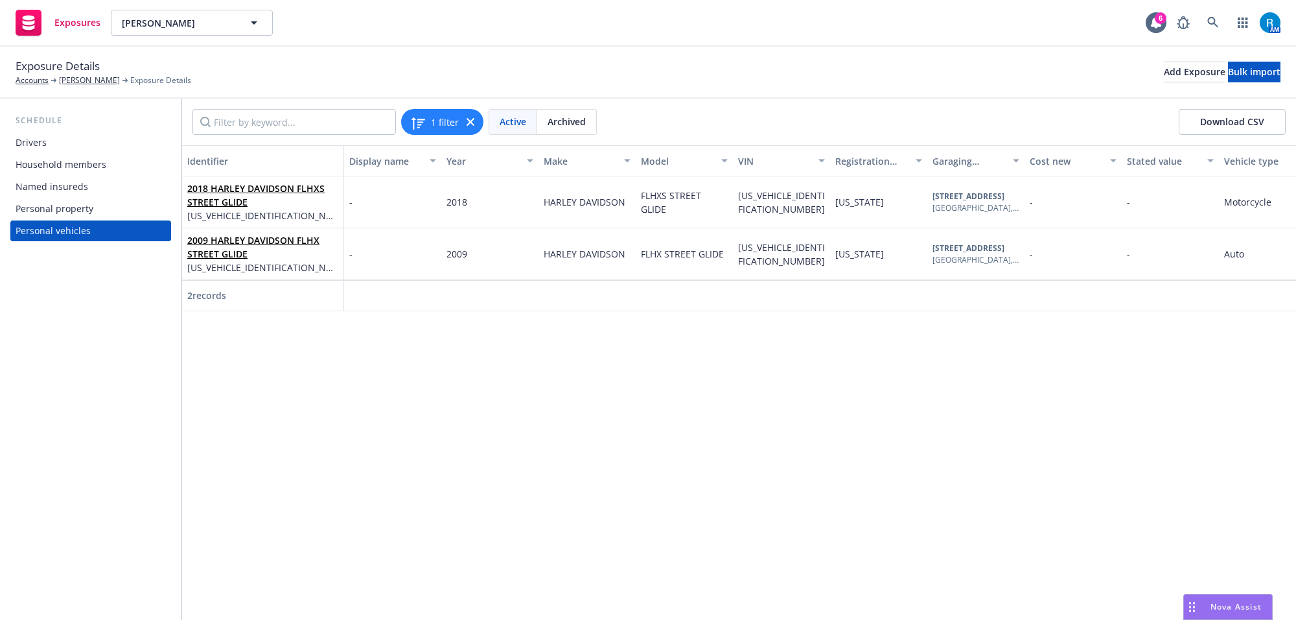
click at [218, 230] on div "2009 HARLEY DAVIDSON FLHX STREET GLIDE 1HD1KB4309Y655058" at bounding box center [263, 254] width 162 height 52
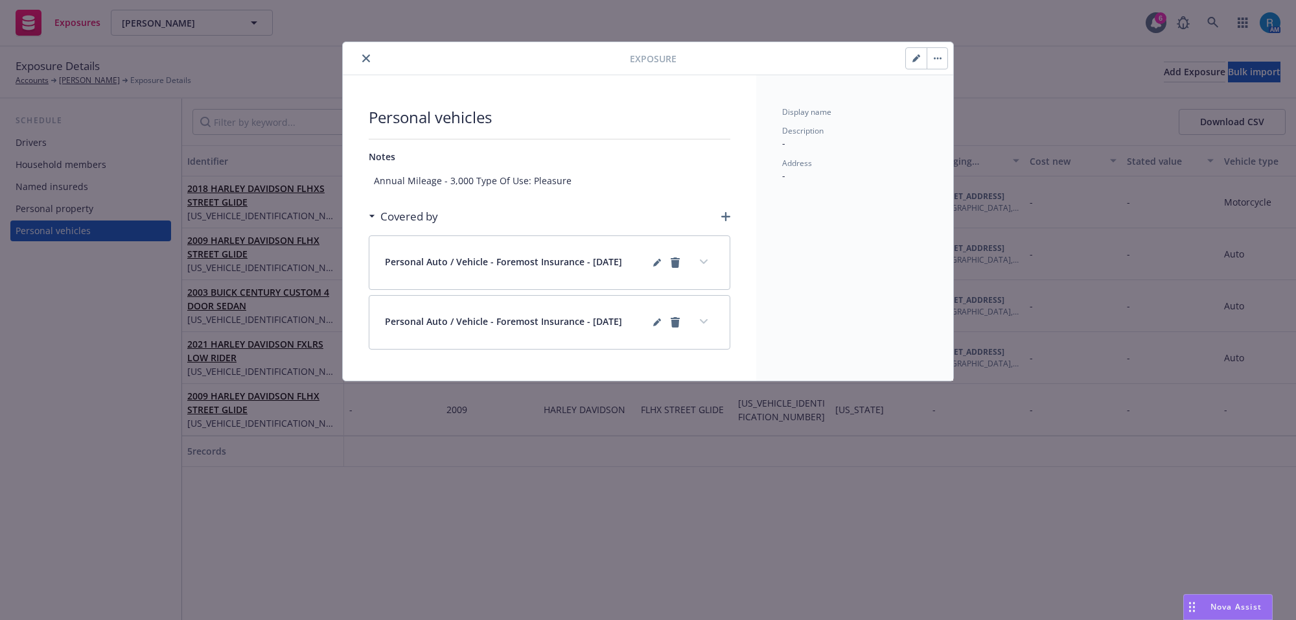
click at [909, 60] on button "button" at bounding box center [916, 58] width 21 height 21
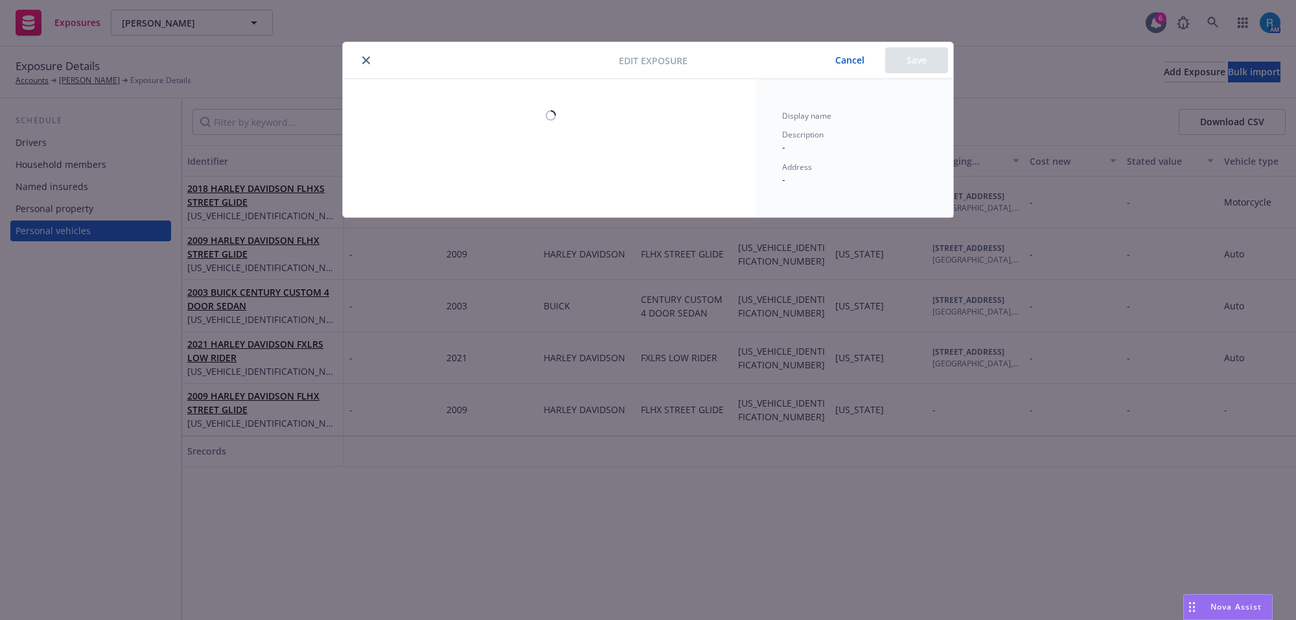
select select "CA"
select select "AUTO"
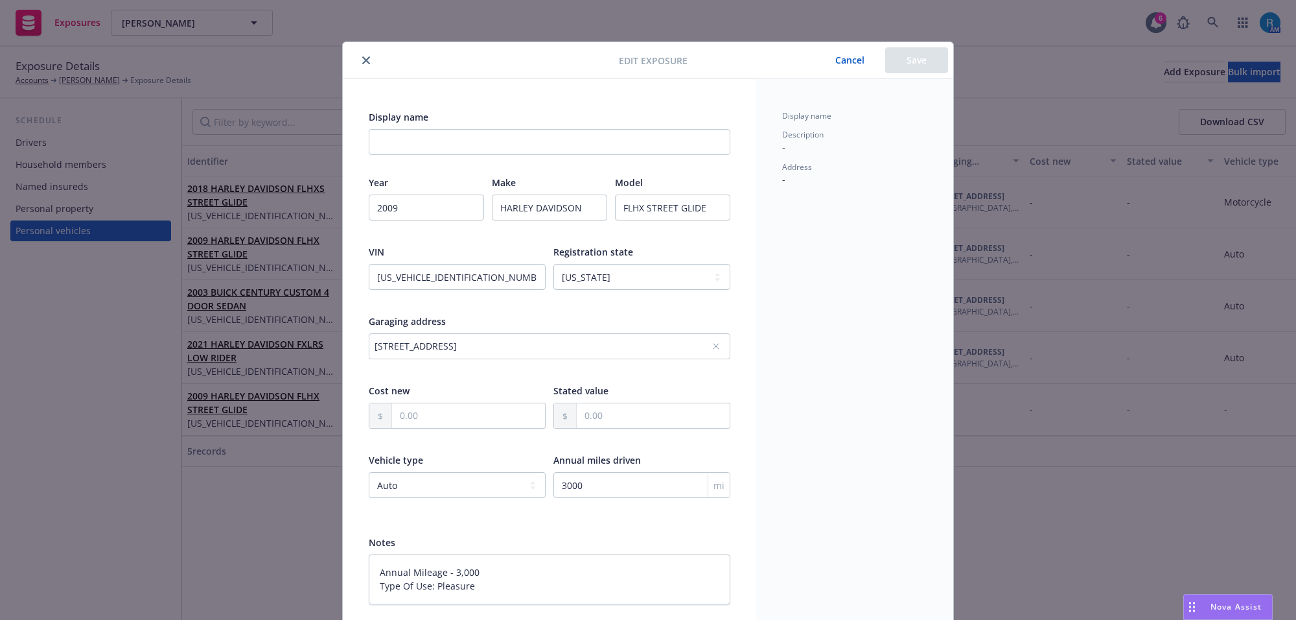
click at [362, 56] on icon "close" at bounding box center [366, 60] width 8 height 8
